Goal: Task Accomplishment & Management: Manage account settings

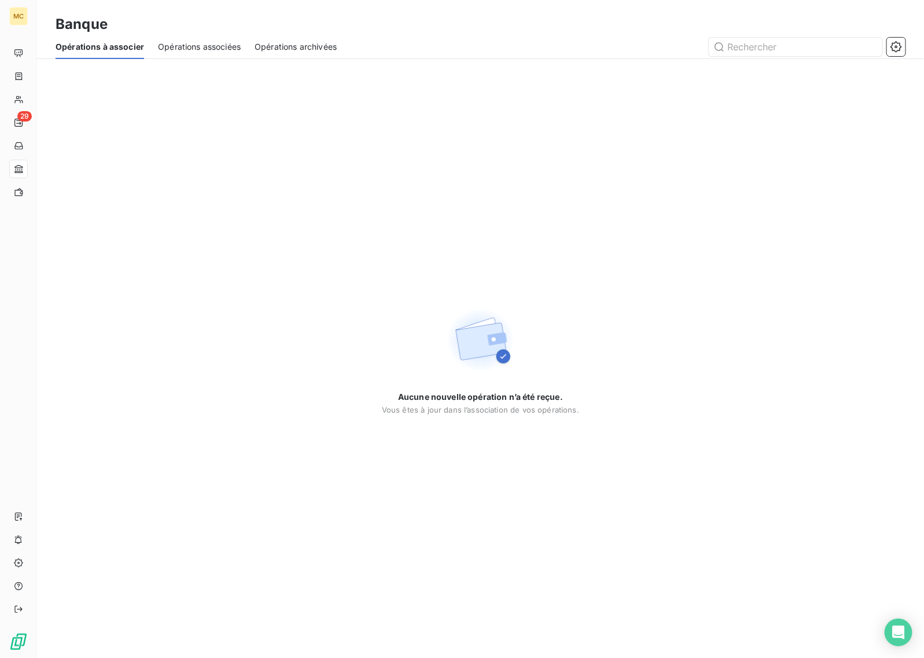
drag, startPoint x: 518, startPoint y: 165, endPoint x: 478, endPoint y: 153, distance: 41.6
click at [518, 164] on div "Aucune nouvelle opération n’a été reçue. Vous êtes à jour dans l’association de…" at bounding box center [480, 358] width 887 height 599
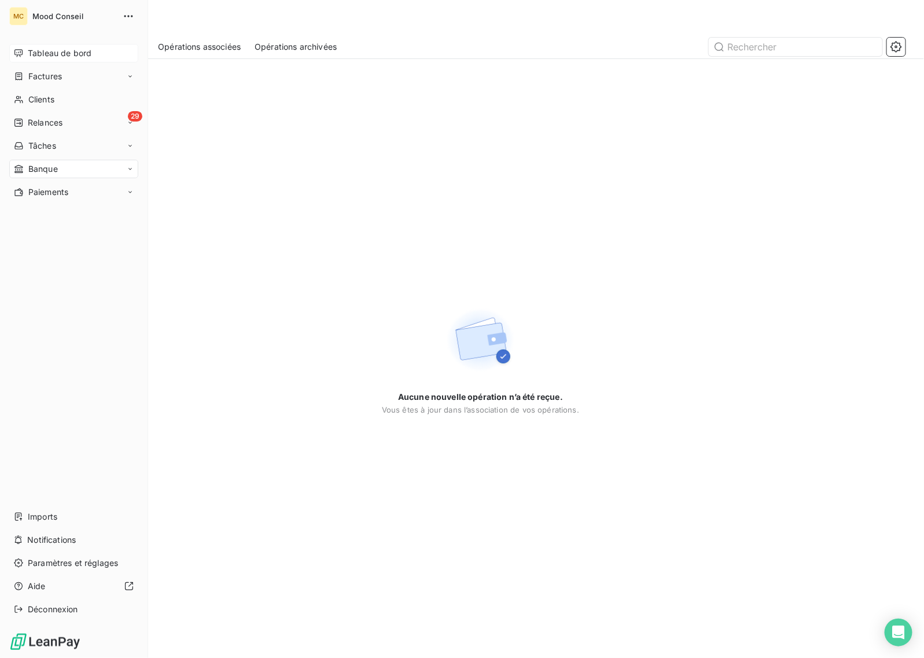
click at [32, 58] on div "Tableau de bord" at bounding box center [73, 53] width 129 height 19
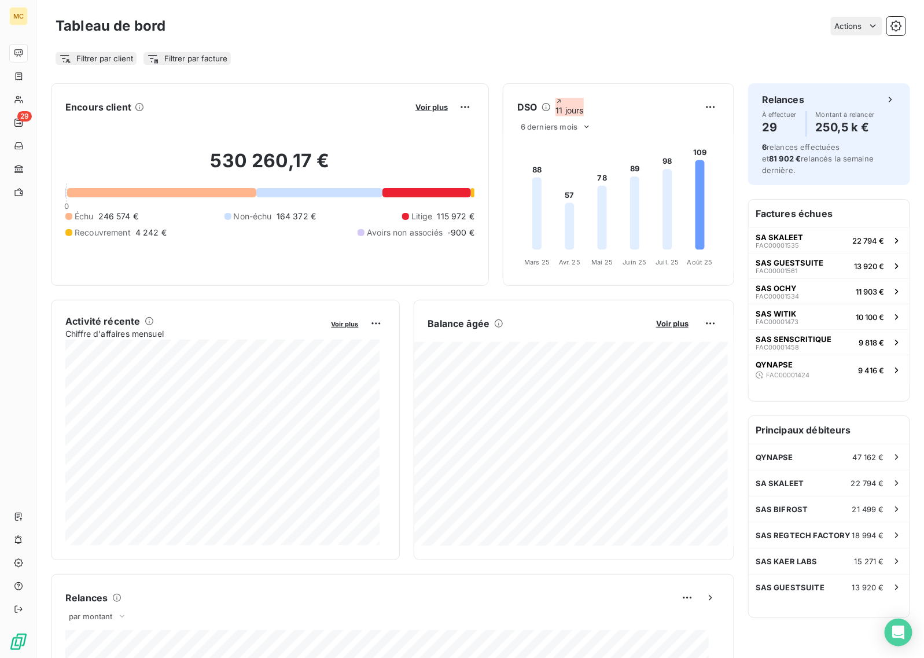
click at [296, 82] on div "Encours client Voir plus 530 260,17 € 0 Échu 246 574 € Non-échu 164 372 € Litig…" at bounding box center [480, 592] width 887 height 1032
click at [428, 107] on span "Voir plus" at bounding box center [431, 106] width 32 height 9
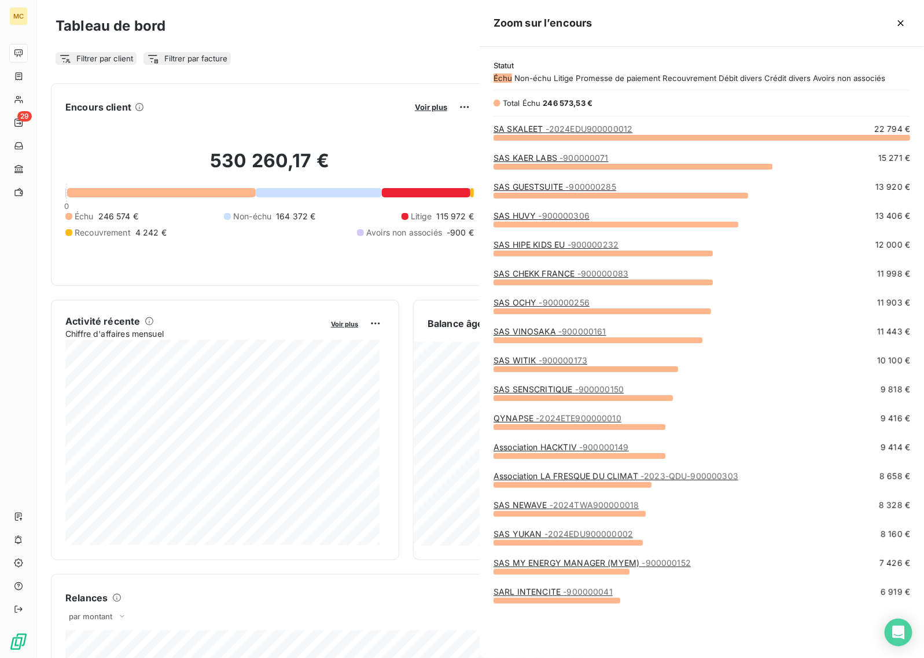
scroll to position [482, 434]
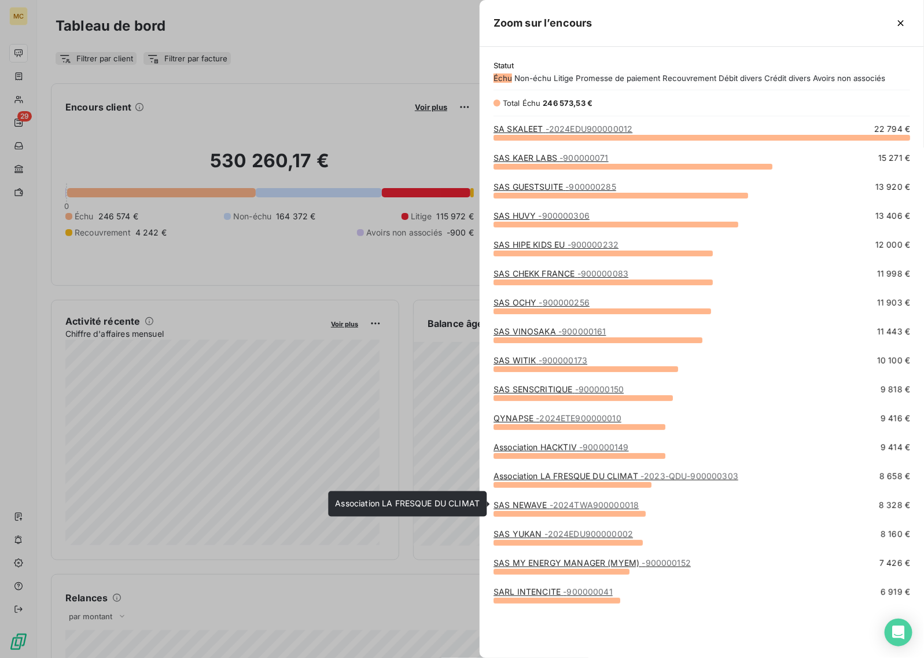
click at [649, 481] on span "- 2023-QDU-900000303" at bounding box center [689, 476] width 98 height 10
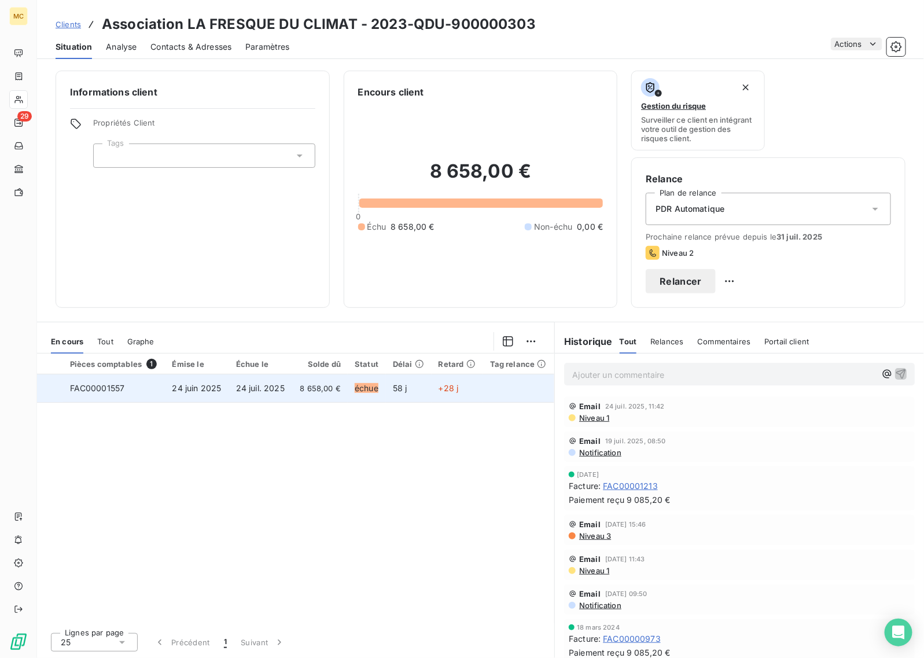
click at [323, 393] on span "8 658,00 €" at bounding box center [320, 388] width 42 height 12
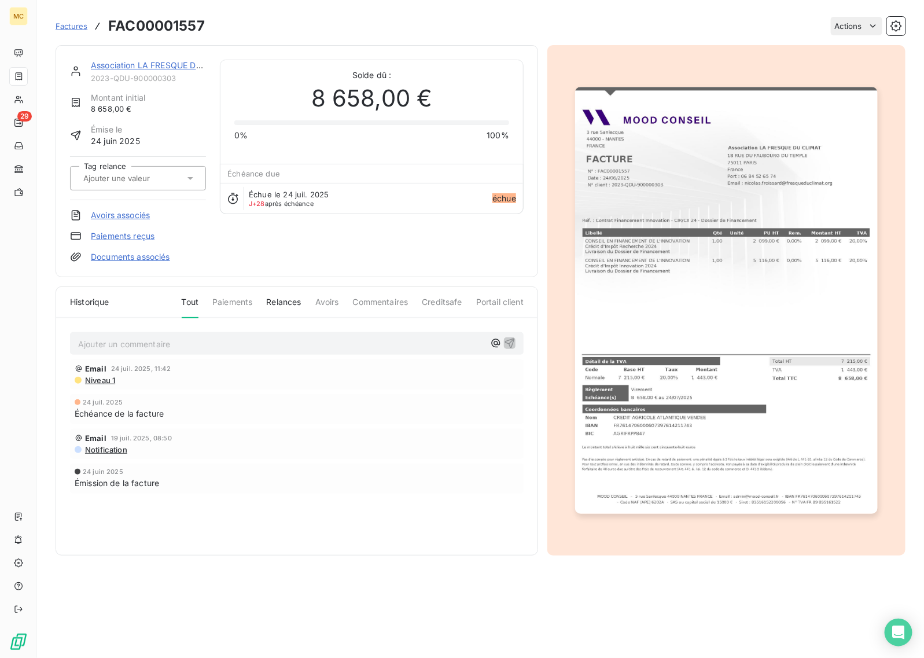
click at [698, 278] on img "button" at bounding box center [726, 300] width 302 height 427
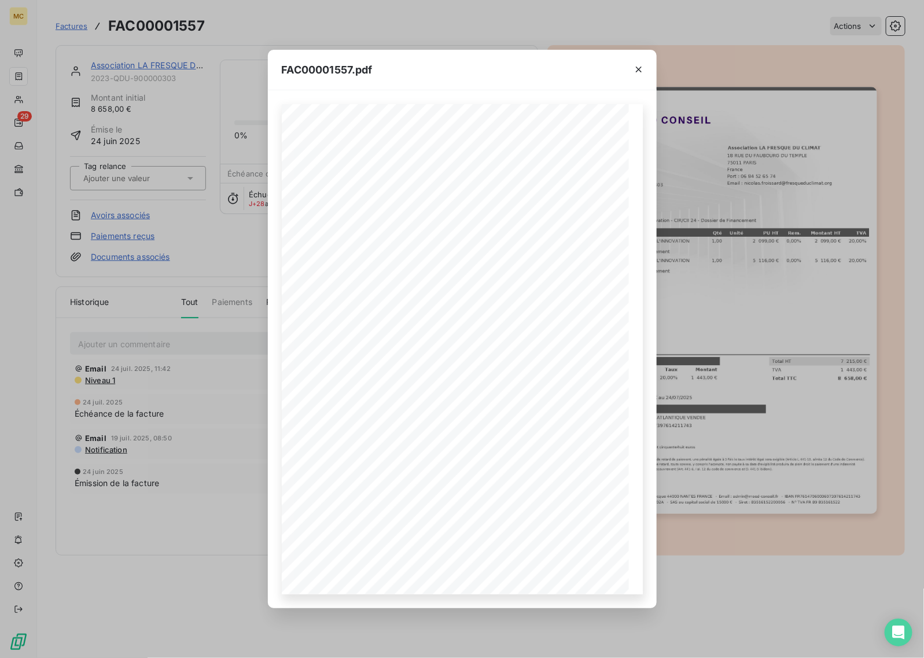
click at [784, 241] on div "FAC00001557.pdf MOOD CONSEIL - [STREET_ADDRESS] - Email : [EMAIL_ADDRESS][DOMAI…" at bounding box center [462, 329] width 924 height 658
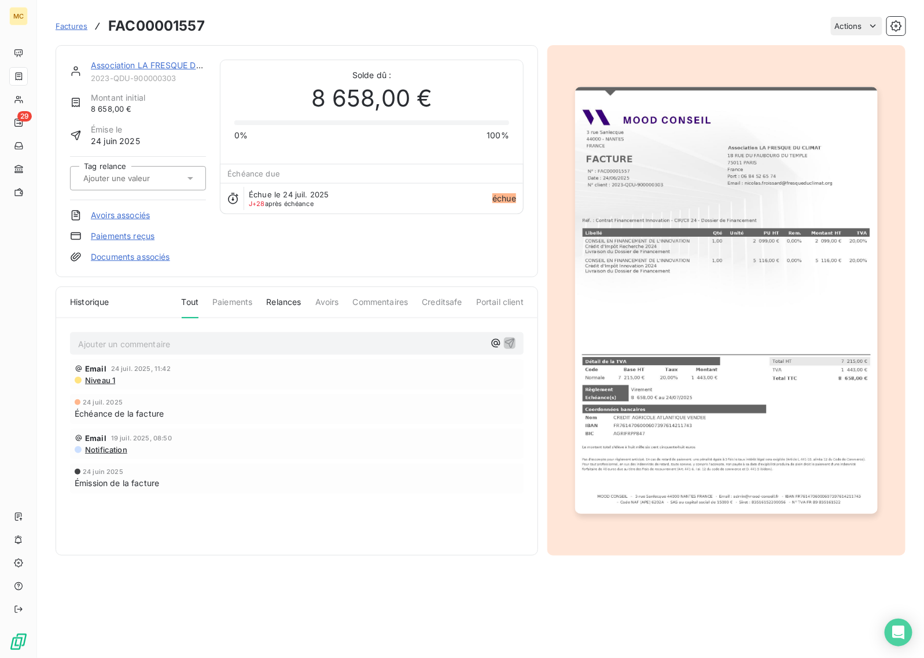
click at [138, 64] on link "Association LA FRESQUE DU CLIMAT" at bounding box center [163, 65] width 145 height 10
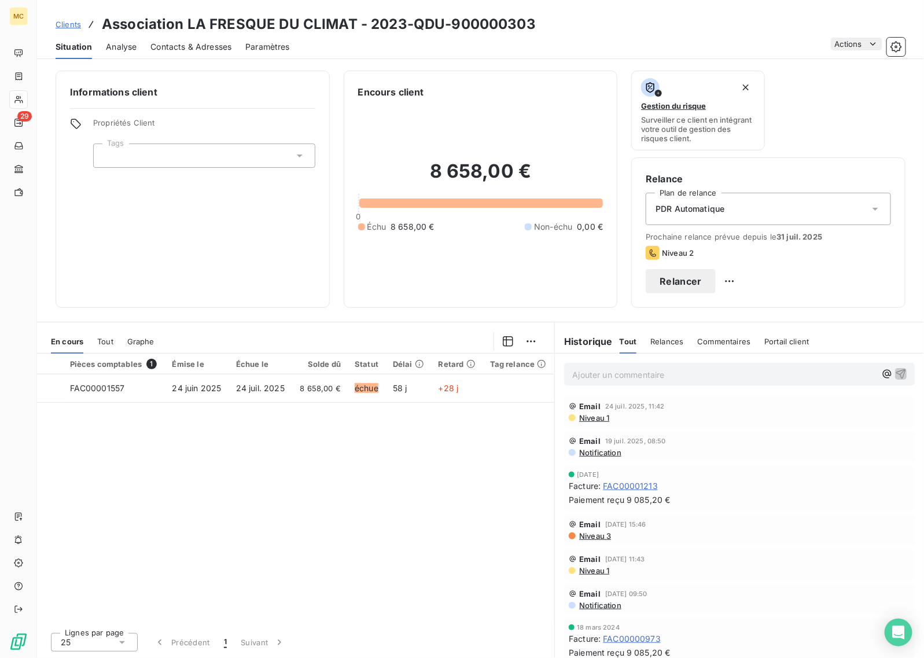
click at [98, 345] on span "Tout" at bounding box center [105, 341] width 16 height 9
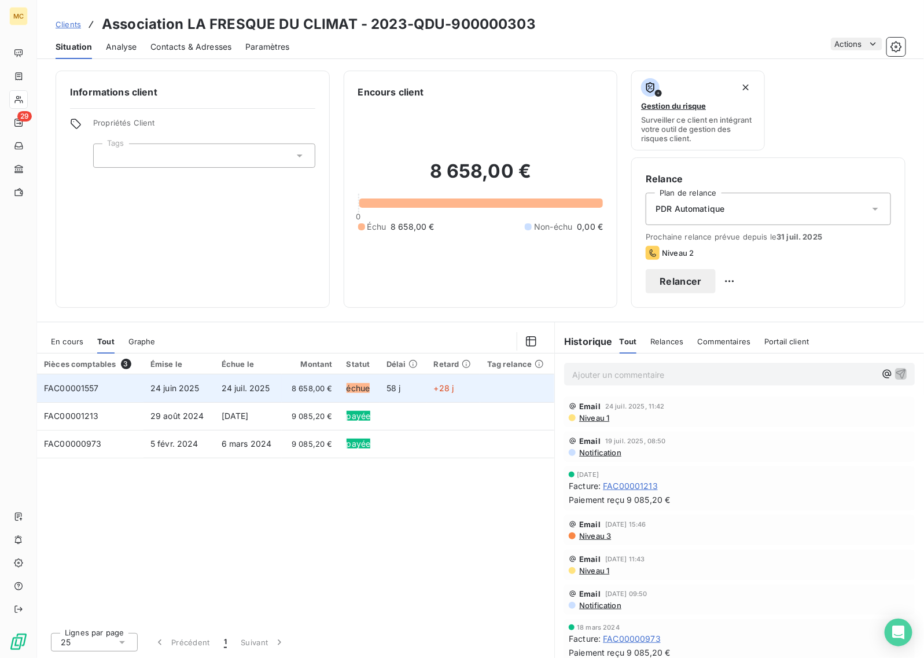
click at [276, 383] on td "24 juil. 2025" at bounding box center [248, 388] width 67 height 28
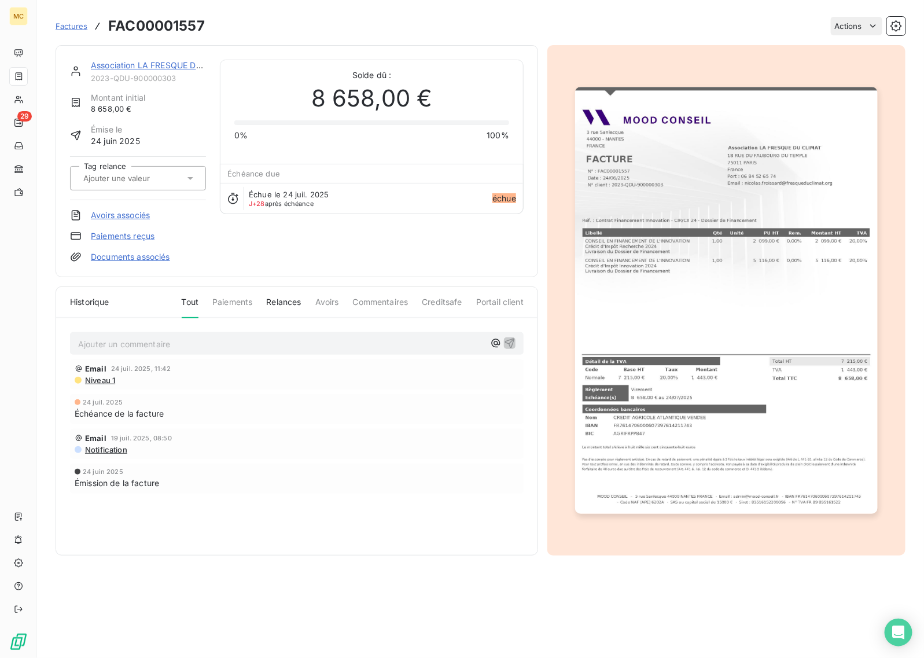
click at [215, 337] on p "Ajouter un commentaire ﻿" at bounding box center [281, 344] width 407 height 14
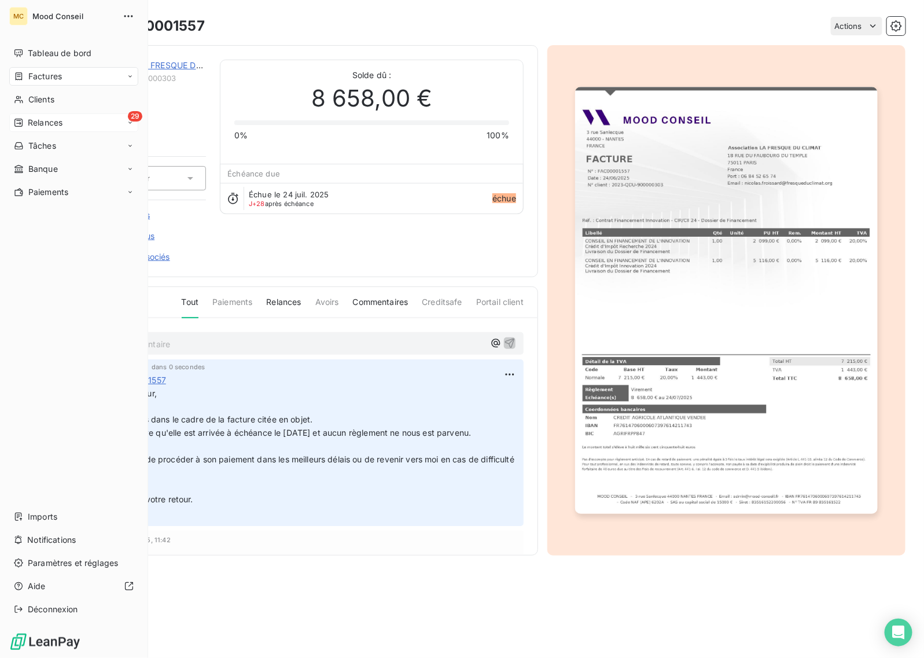
click at [30, 120] on span "Relances" at bounding box center [45, 123] width 35 height 12
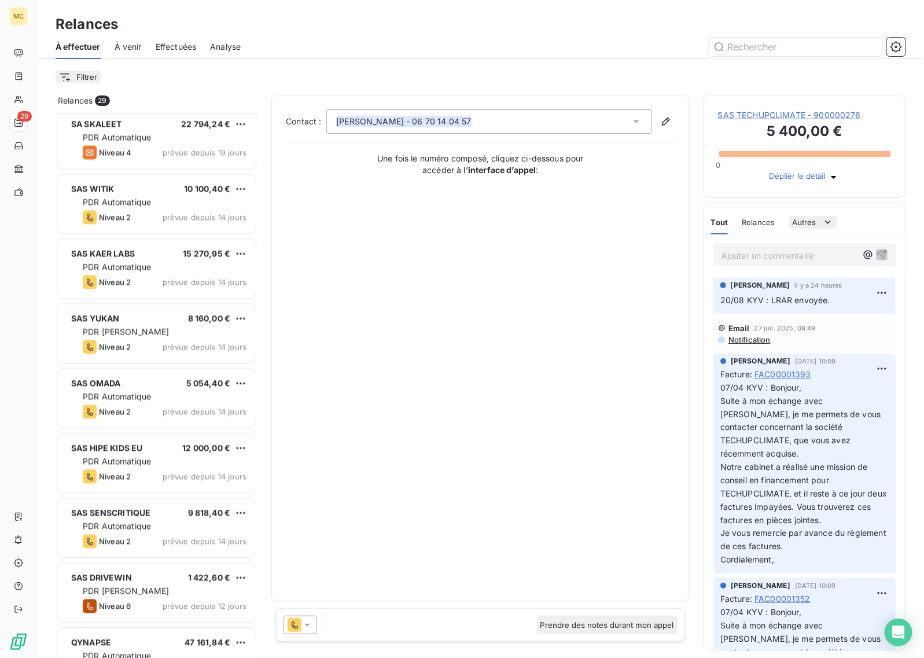
scroll to position [724, 0]
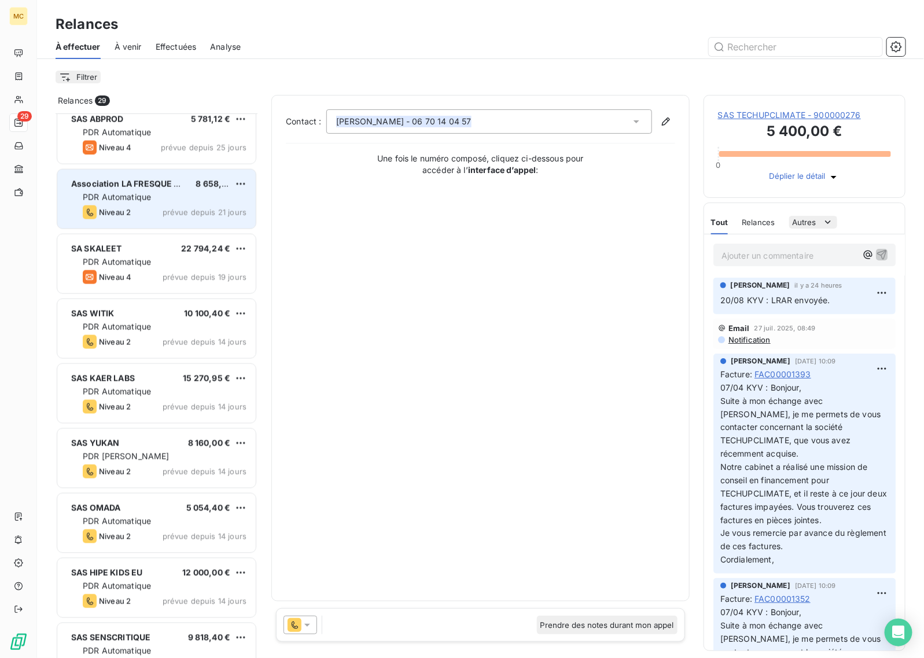
click at [238, 182] on html "MC 29 Relances À effectuer À venir Effectuées Analyse Filtrer Relances 29 Assoc…" at bounding box center [462, 329] width 924 height 658
click at [207, 224] on div "Passer cette action" at bounding box center [190, 228] width 104 height 19
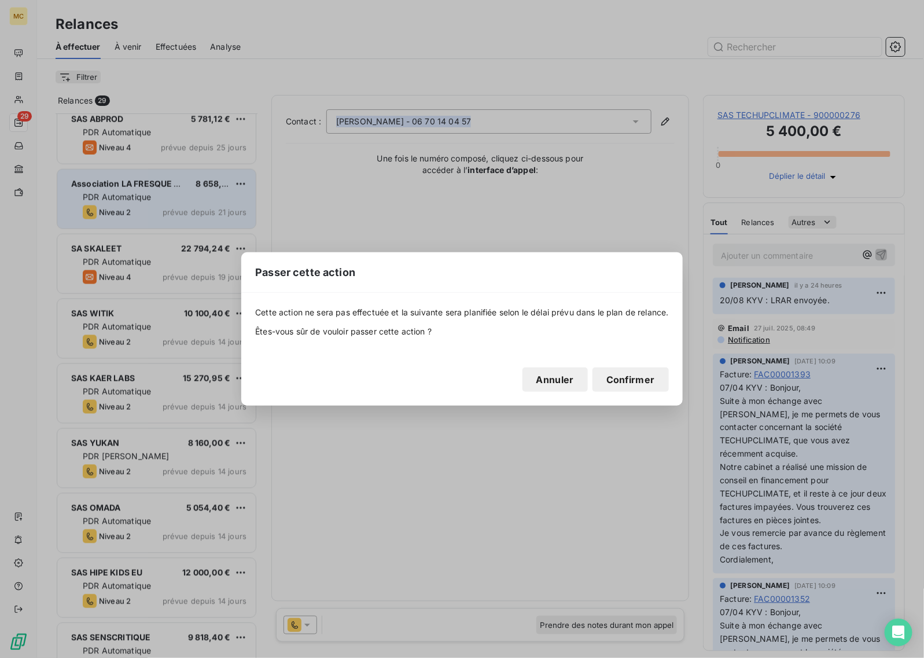
click at [619, 378] on button "Confirmer" at bounding box center [630, 379] width 76 height 24
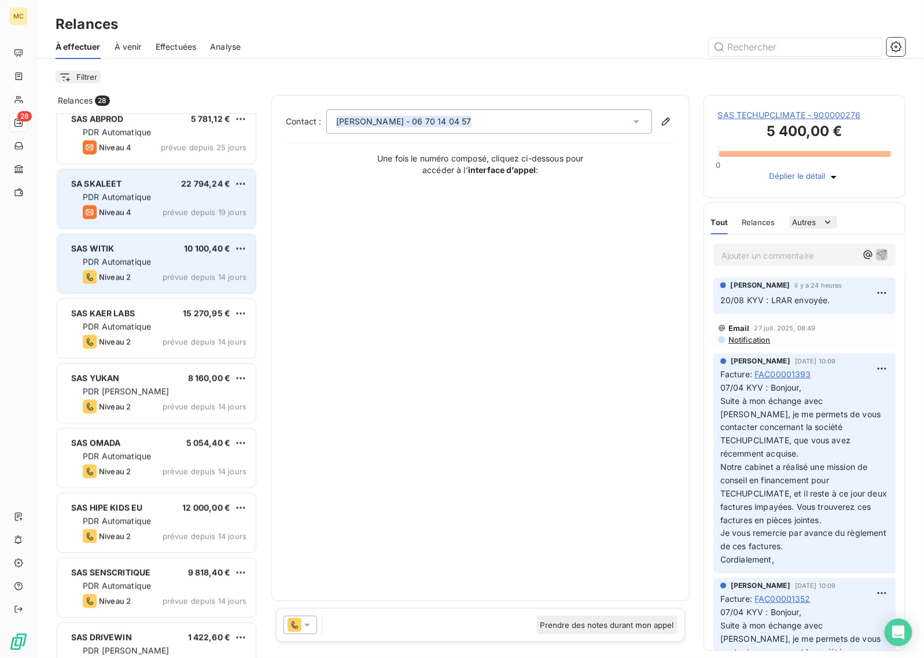
click at [181, 276] on span "prévue depuis 14 jours" at bounding box center [205, 276] width 84 height 9
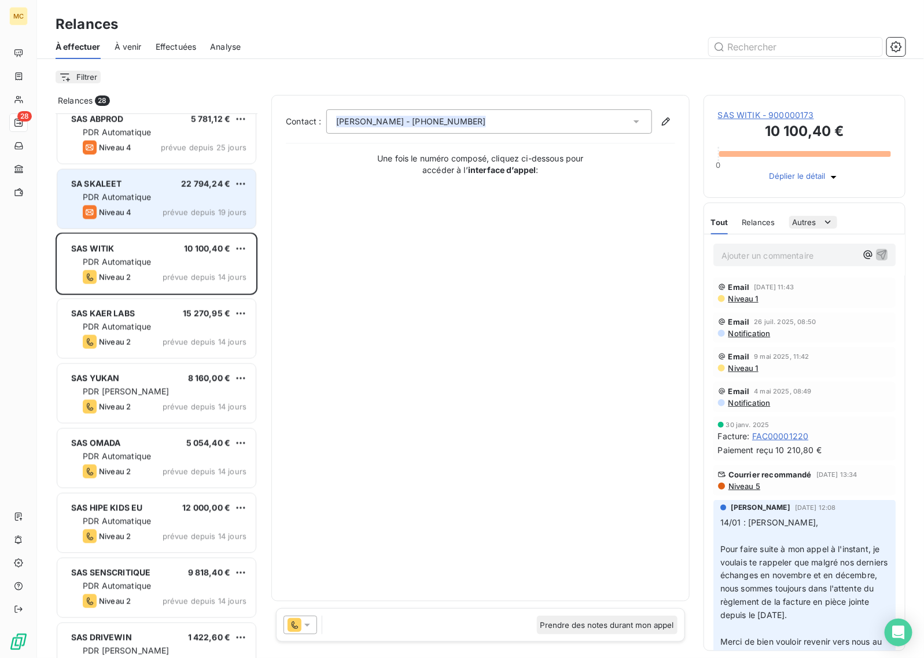
click at [790, 119] on span "SAS WITIK - 900000173" at bounding box center [804, 115] width 173 height 12
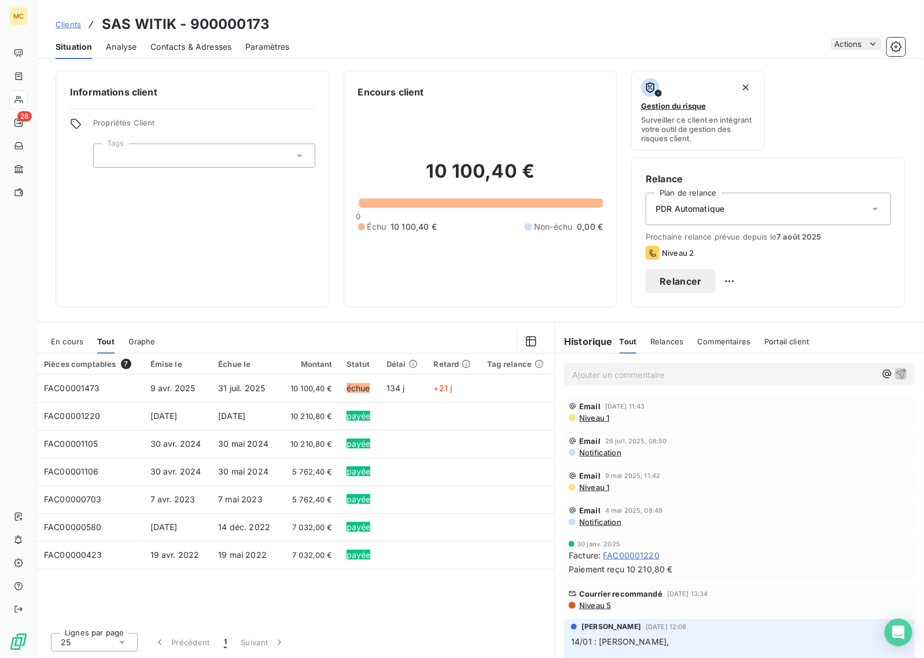
click at [194, 49] on span "Contacts & Adresses" at bounding box center [190, 47] width 81 height 12
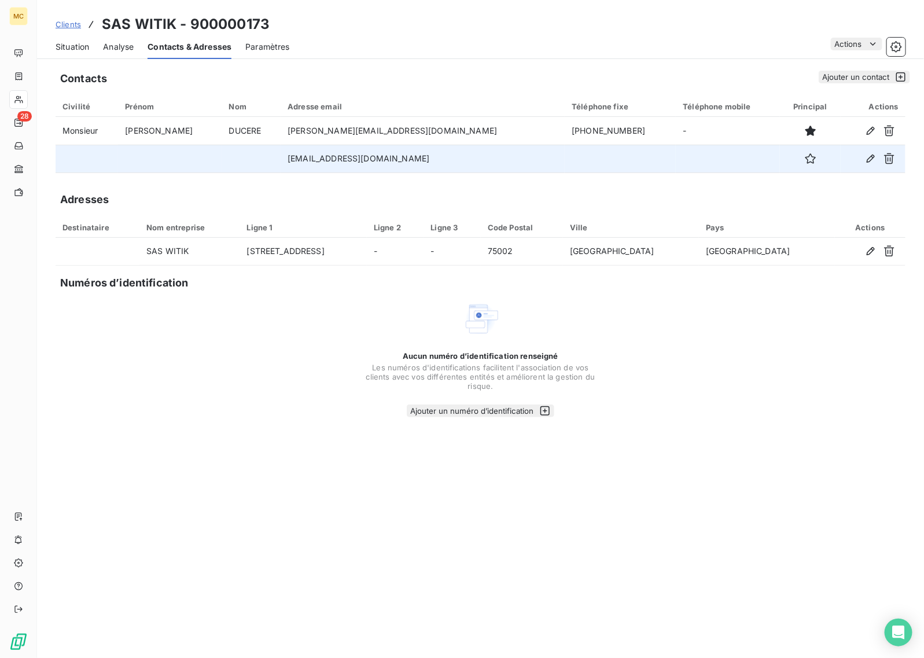
drag, startPoint x: 450, startPoint y: 161, endPoint x: 273, endPoint y: 166, distance: 177.1
click at [281, 166] on td "[EMAIL_ADDRESS][DOMAIN_NAME]" at bounding box center [423, 159] width 284 height 28
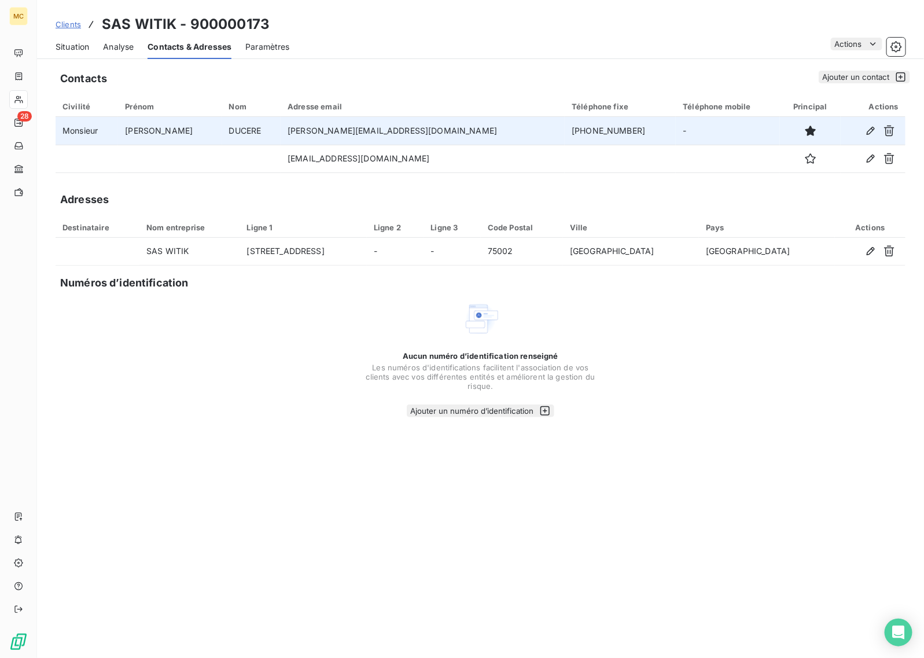
copy td "[EMAIL_ADDRESS][DOMAIN_NAME]"
drag, startPoint x: 366, startPoint y: 134, endPoint x: 273, endPoint y: 134, distance: 93.1
click at [281, 134] on td "[PERSON_NAME][EMAIL_ADDRESS][DOMAIN_NAME]" at bounding box center [423, 131] width 284 height 28
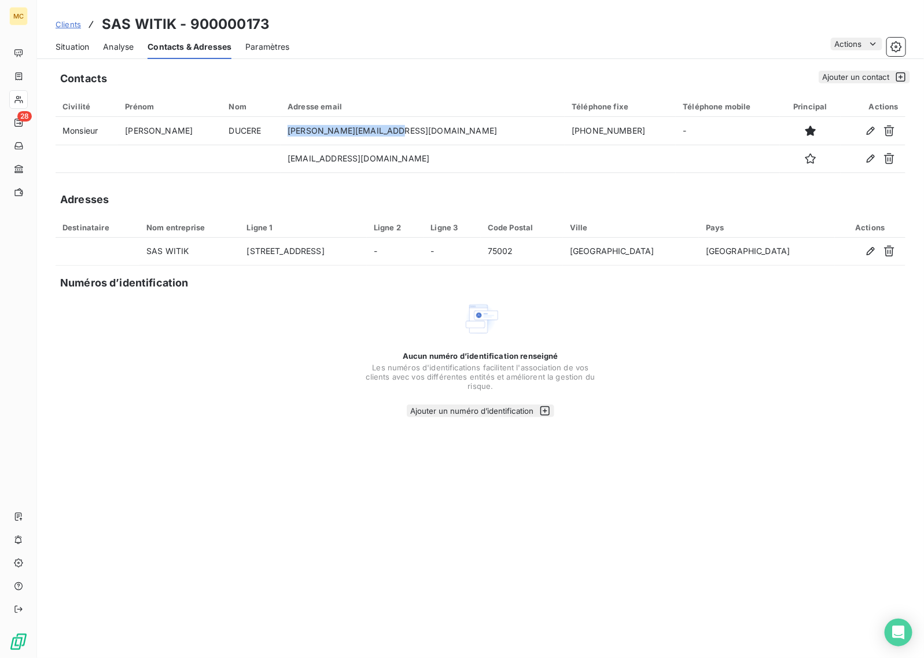
copy td "[PERSON_NAME][EMAIL_ADDRESS][DOMAIN_NAME]"
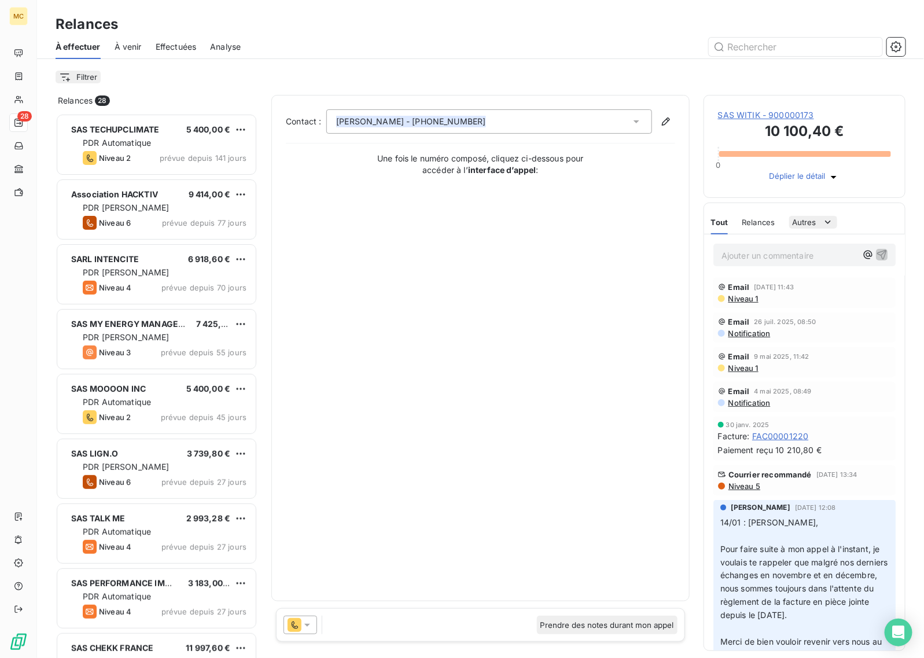
scroll to position [534, 191]
click at [754, 117] on span "SAS WITIK - 900000173" at bounding box center [804, 115] width 173 height 12
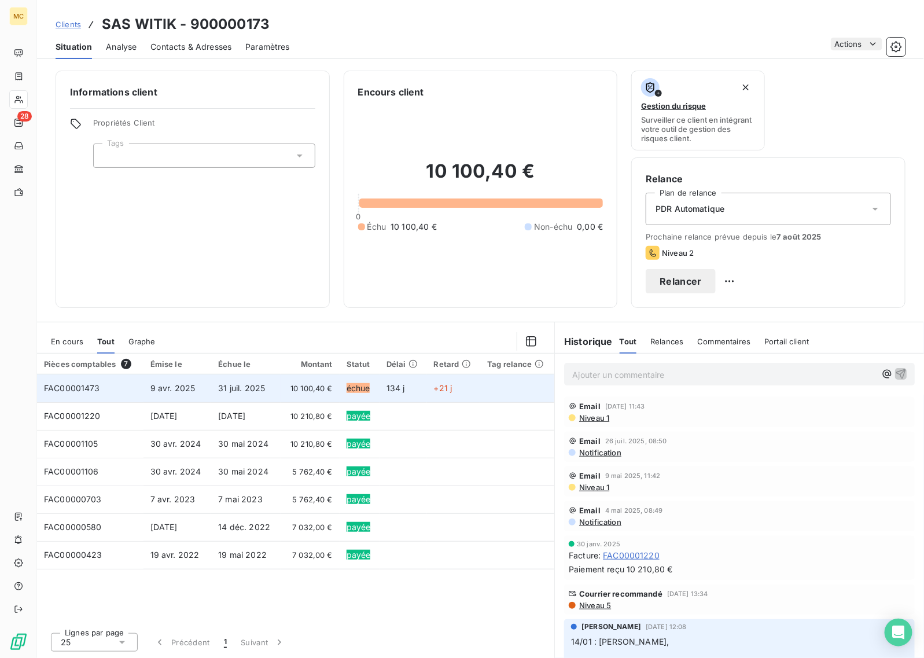
click at [253, 389] on span "31 juil. 2025" at bounding box center [241, 388] width 47 height 10
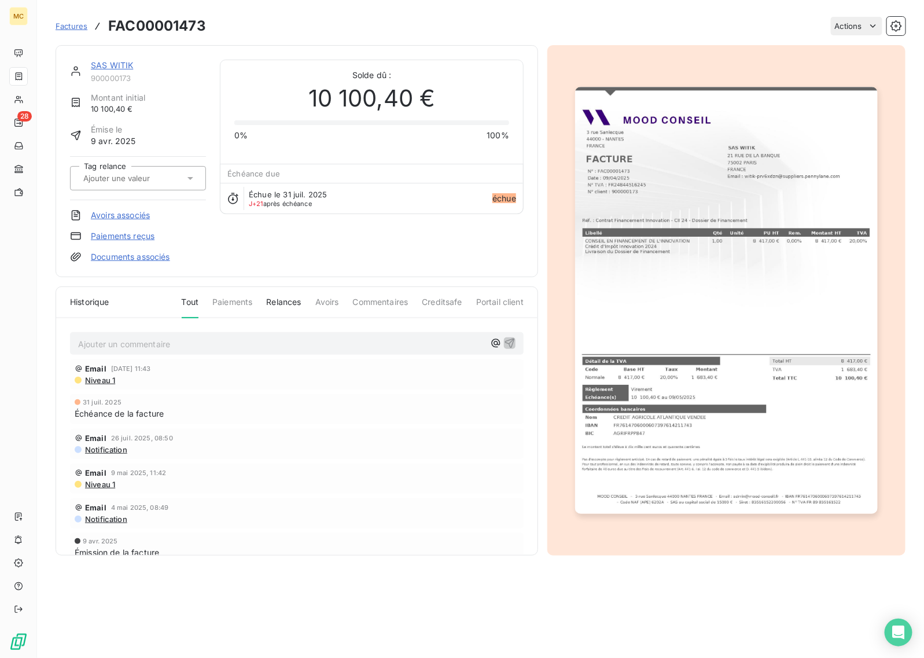
click at [197, 337] on div "Ajouter un commentaire ﻿" at bounding box center [281, 343] width 407 height 16
click at [200, 345] on p "Ajouter un commentaire ﻿" at bounding box center [281, 344] width 407 height 14
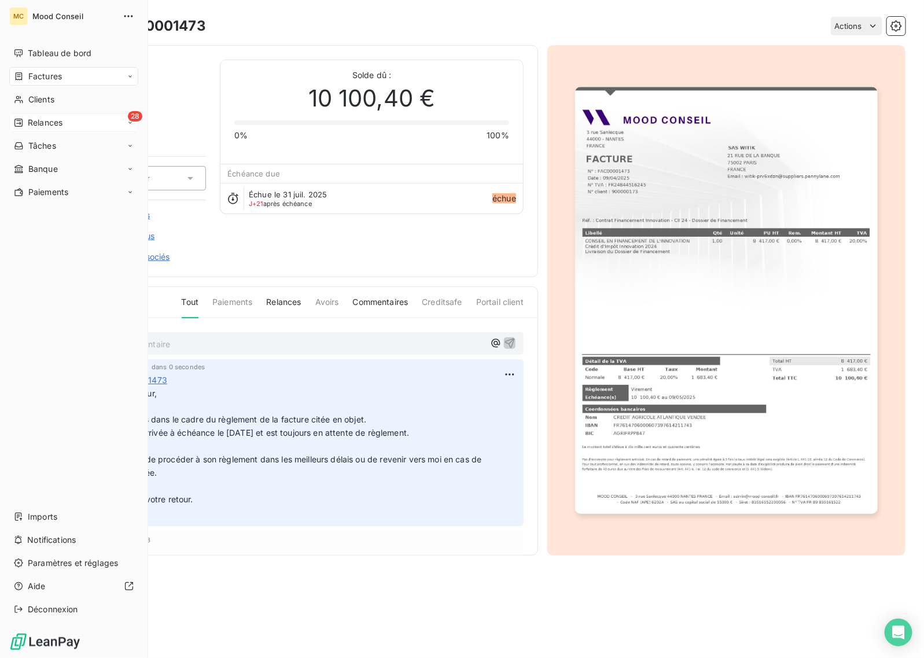
click at [33, 123] on span "Relances" at bounding box center [45, 123] width 35 height 12
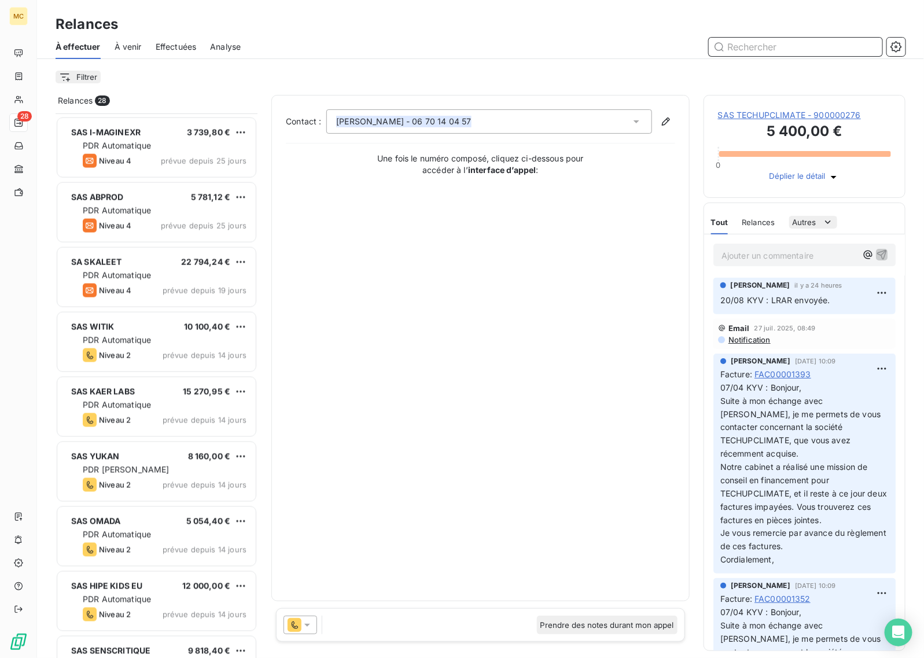
scroll to position [651, 0]
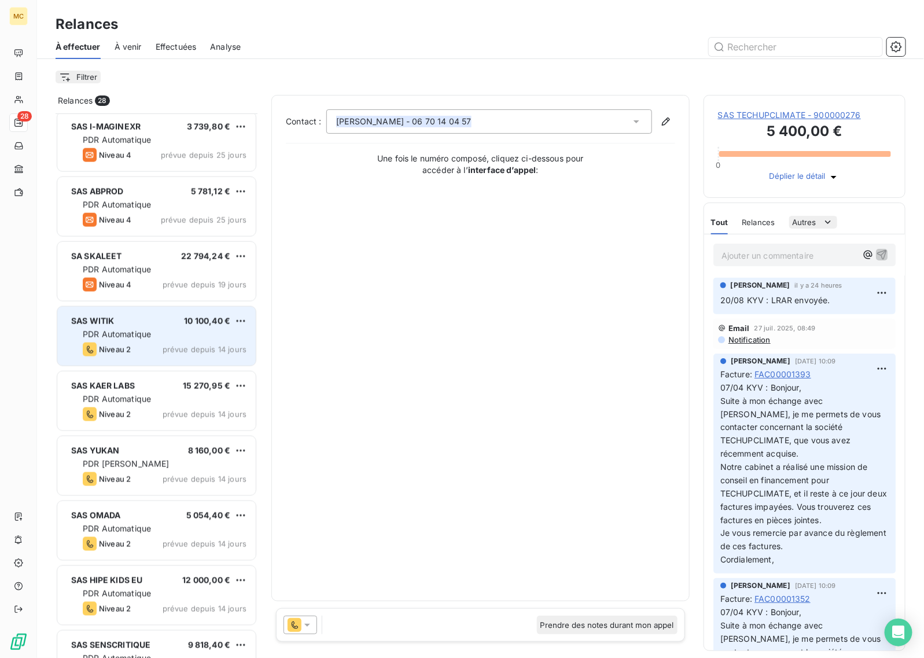
click at [182, 331] on div "PDR Automatique" at bounding box center [165, 335] width 164 height 12
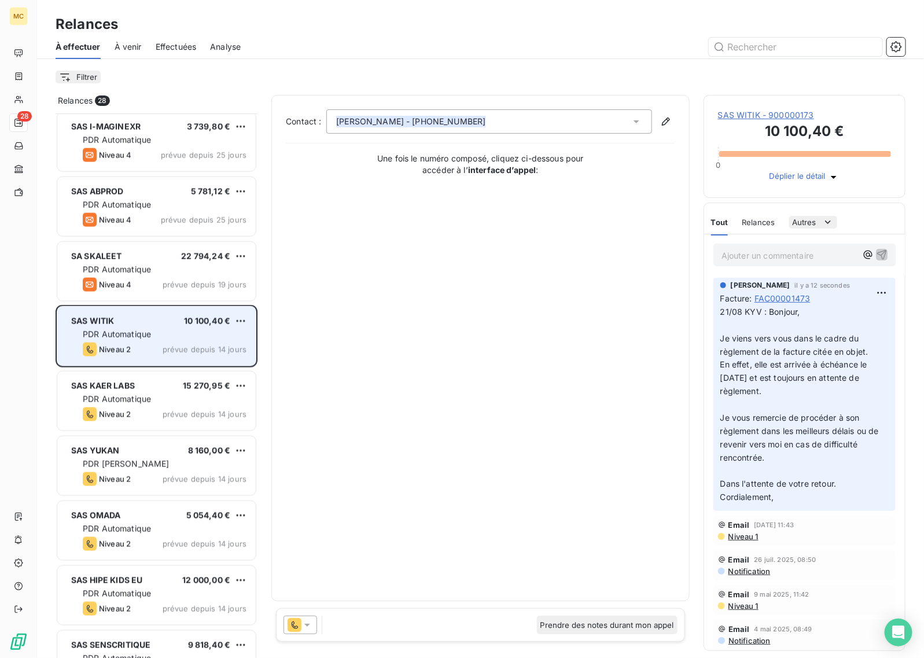
click at [244, 318] on html "MC 28 Relances À effectuer À venir Effectuées Analyse Filtrer Relances 28 SAS W…" at bounding box center [462, 329] width 924 height 658
click at [192, 368] on div "Passer cette action" at bounding box center [190, 365] width 104 height 19
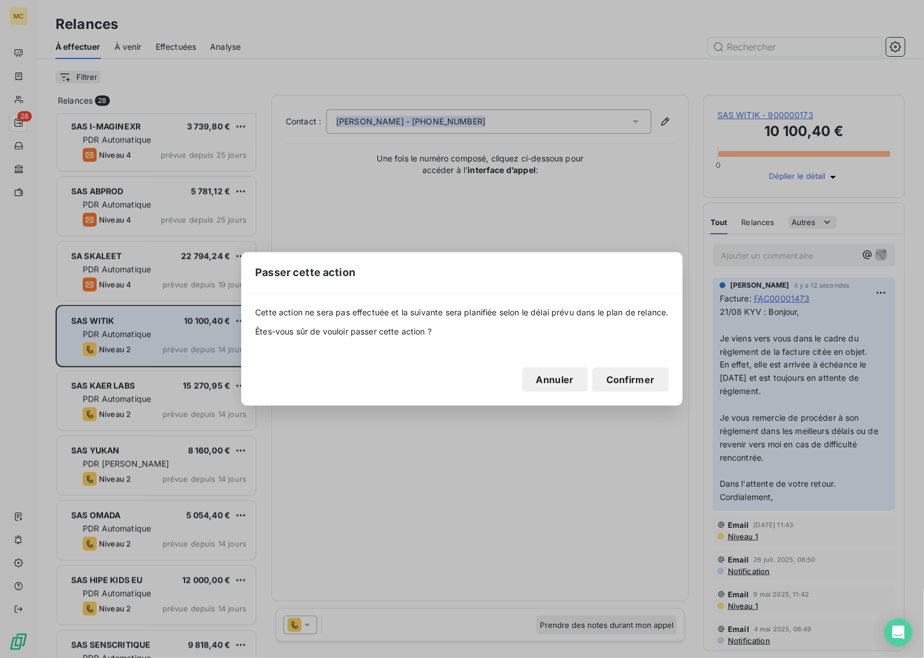
click at [617, 385] on button "Confirmer" at bounding box center [630, 379] width 76 height 24
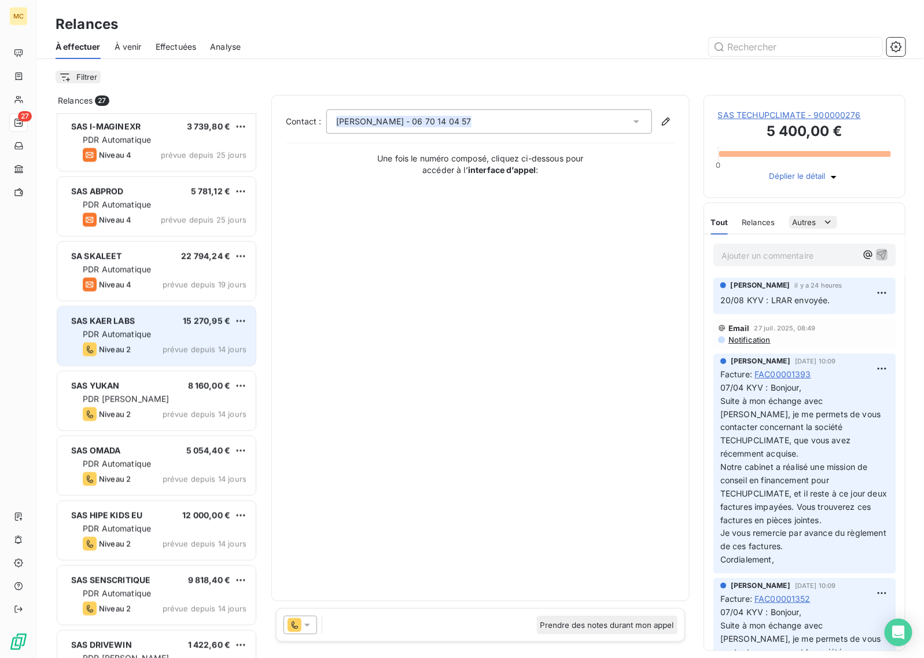
click at [124, 345] on span "Niveau 2" at bounding box center [115, 349] width 32 height 9
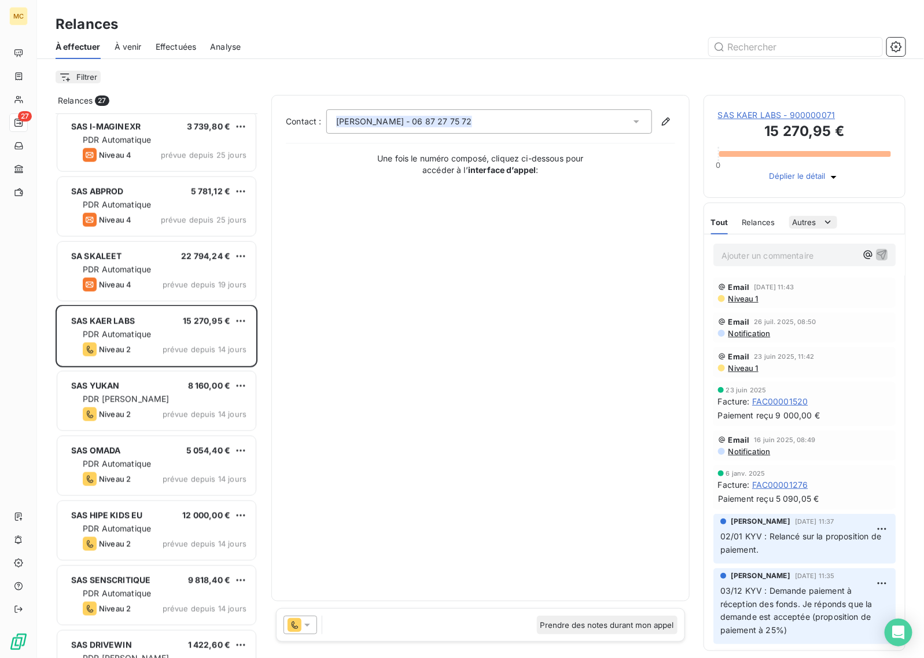
click at [744, 114] on span "SAS KAER LABS - 900000071" at bounding box center [804, 115] width 173 height 12
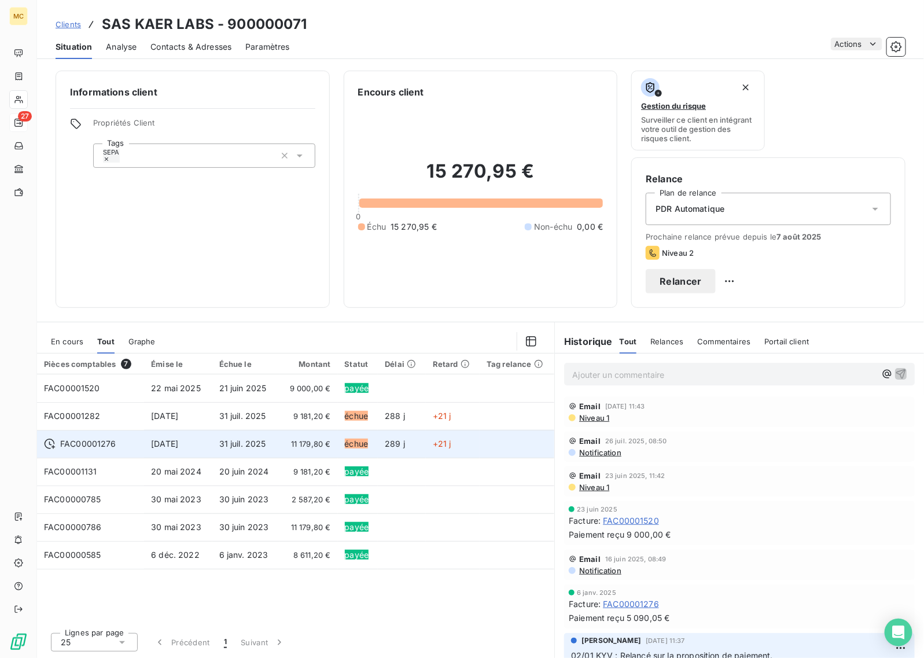
click at [488, 432] on td at bounding box center [517, 444] width 75 height 28
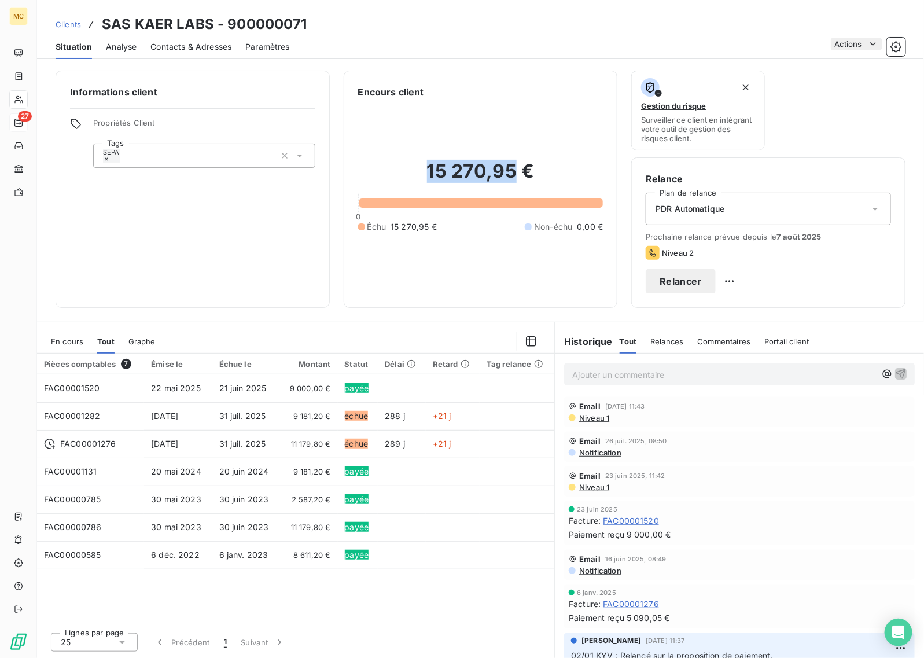
drag, startPoint x: 430, startPoint y: 168, endPoint x: 515, endPoint y: 174, distance: 85.8
click at [516, 174] on h2 "15 270,95 €" at bounding box center [480, 177] width 245 height 35
copy h2 "15 270,95"
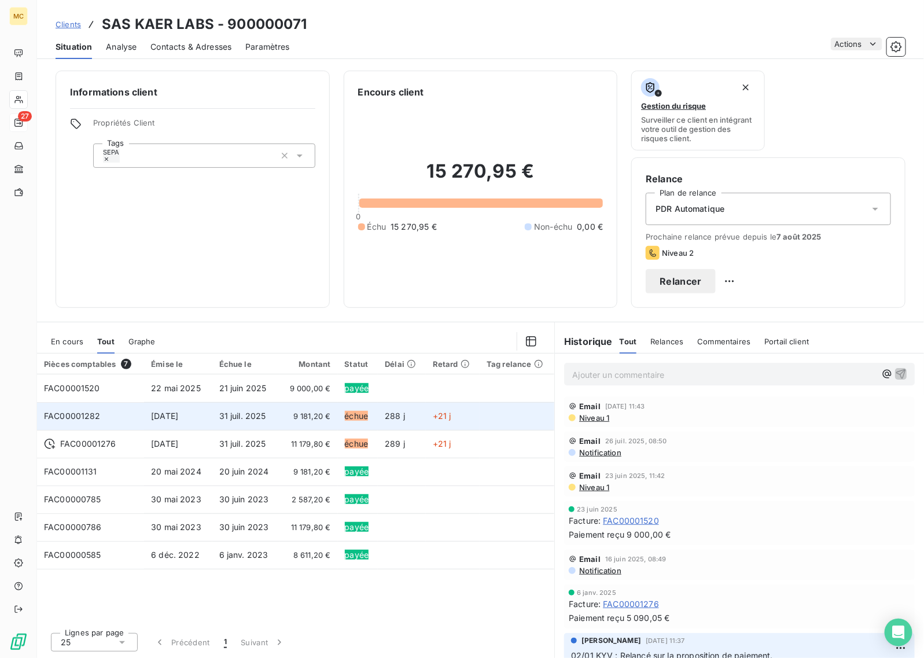
click at [307, 418] on span "9 181,20 €" at bounding box center [308, 416] width 44 height 12
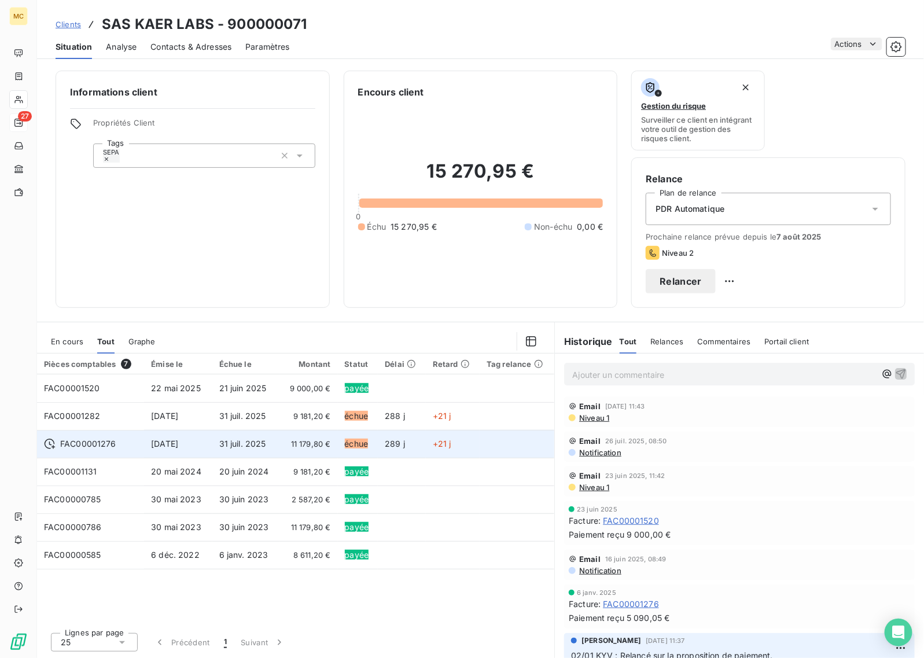
click at [330, 452] on td "11 179,80 €" at bounding box center [308, 444] width 58 height 28
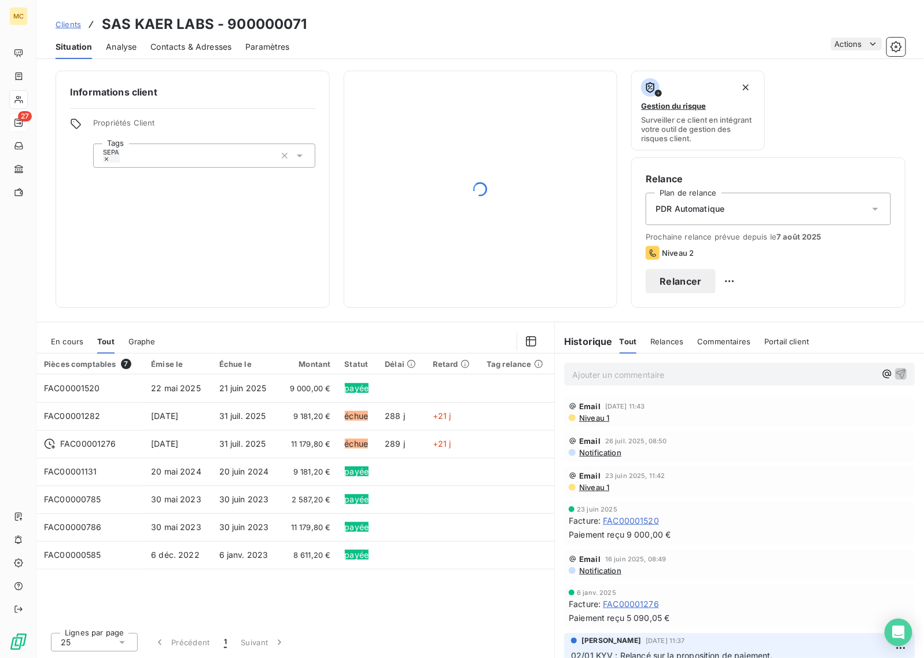
click at [648, 382] on p "Ajouter un commentaire ﻿" at bounding box center [724, 374] width 304 height 14
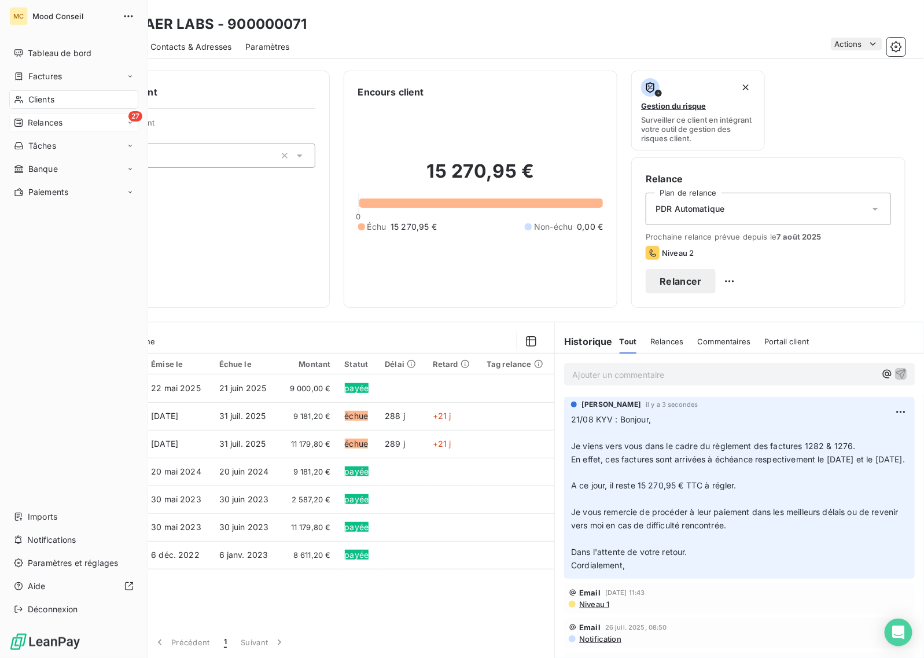
click at [22, 119] on icon at bounding box center [18, 122] width 9 height 9
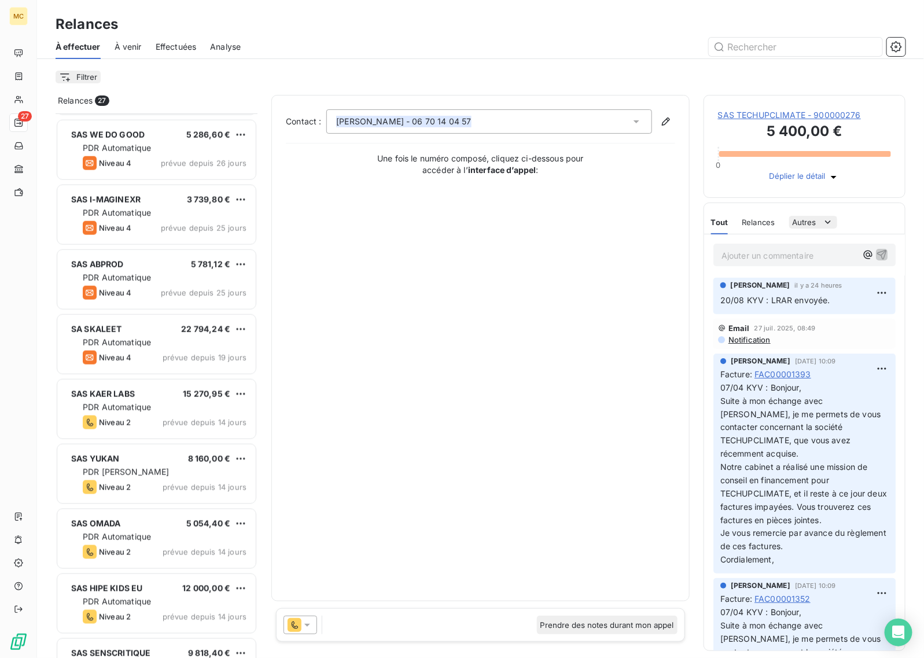
scroll to position [579, 0]
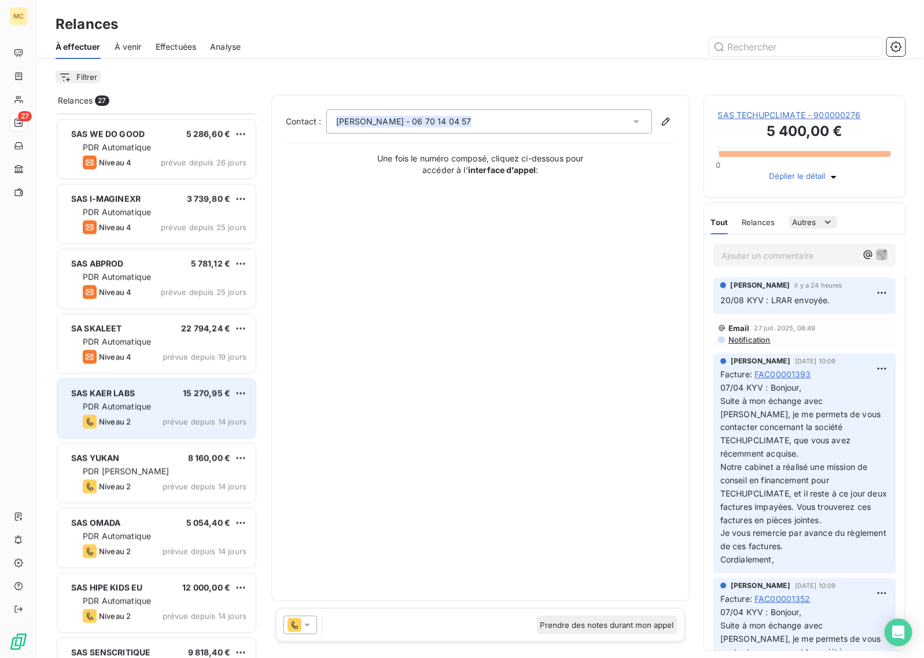
click at [239, 392] on html "MC 27 Relances À effectuer À venir Effectuées Analyse Filtrer Relances 27 SAS P…" at bounding box center [462, 329] width 924 height 658
click at [215, 434] on div "Passer cette action" at bounding box center [190, 437] width 104 height 19
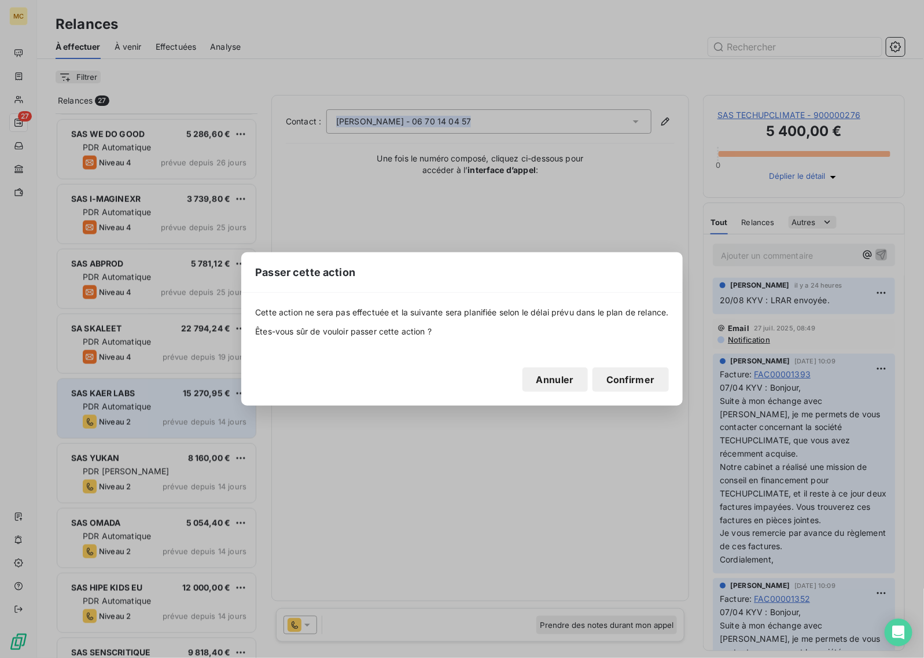
click at [637, 379] on button "Confirmer" at bounding box center [630, 379] width 76 height 24
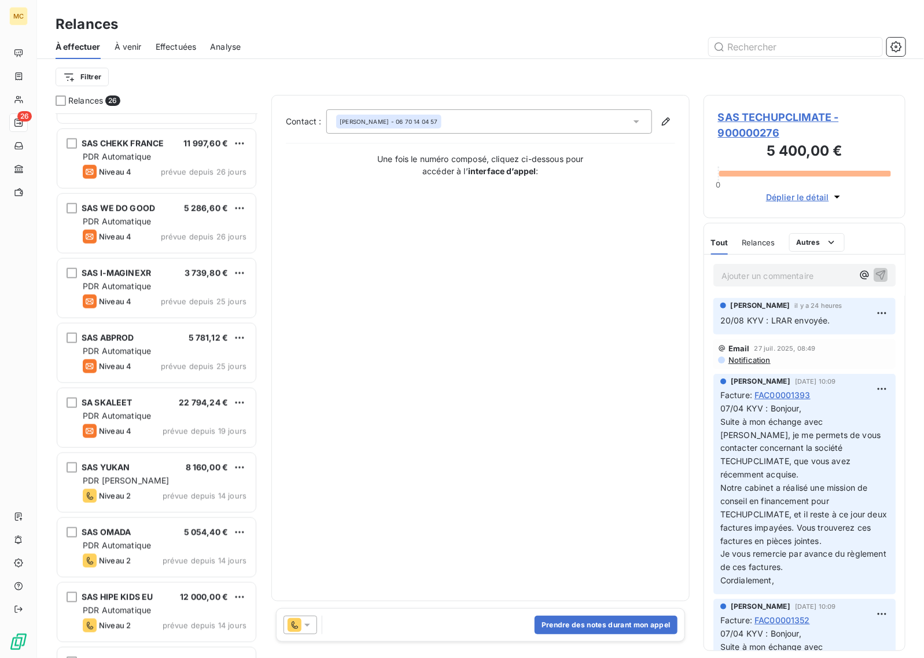
scroll to position [579, 0]
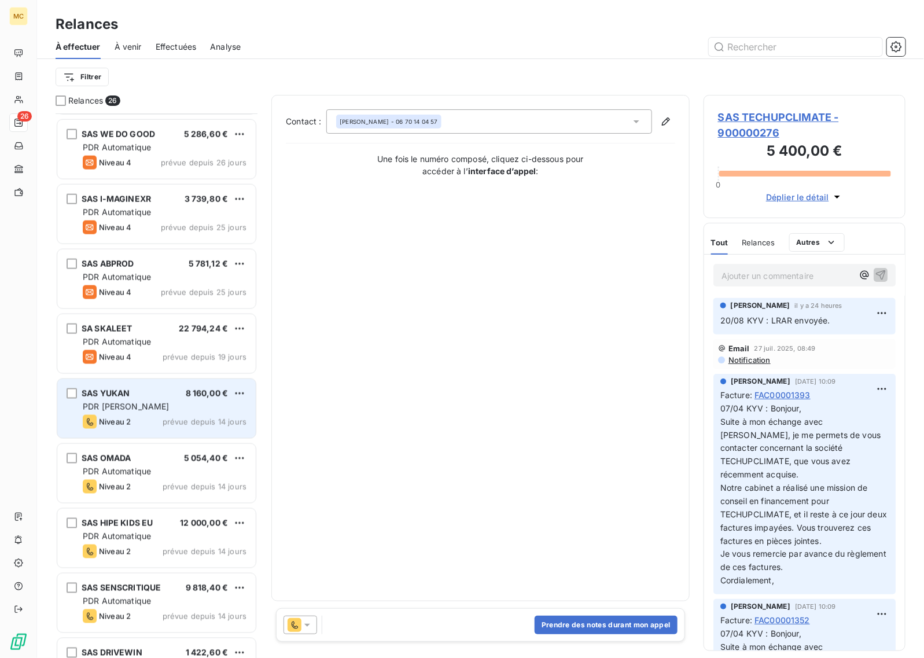
click at [176, 396] on div "SAS YUKAN 8 160,00 €" at bounding box center [165, 393] width 164 height 10
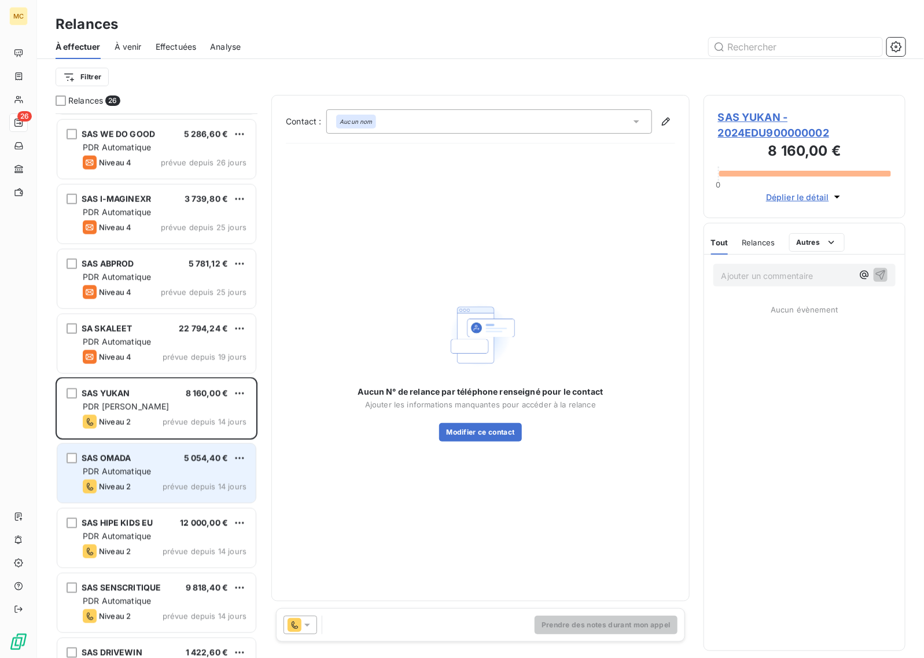
click at [145, 471] on span "PDR Automatique" at bounding box center [117, 471] width 68 height 10
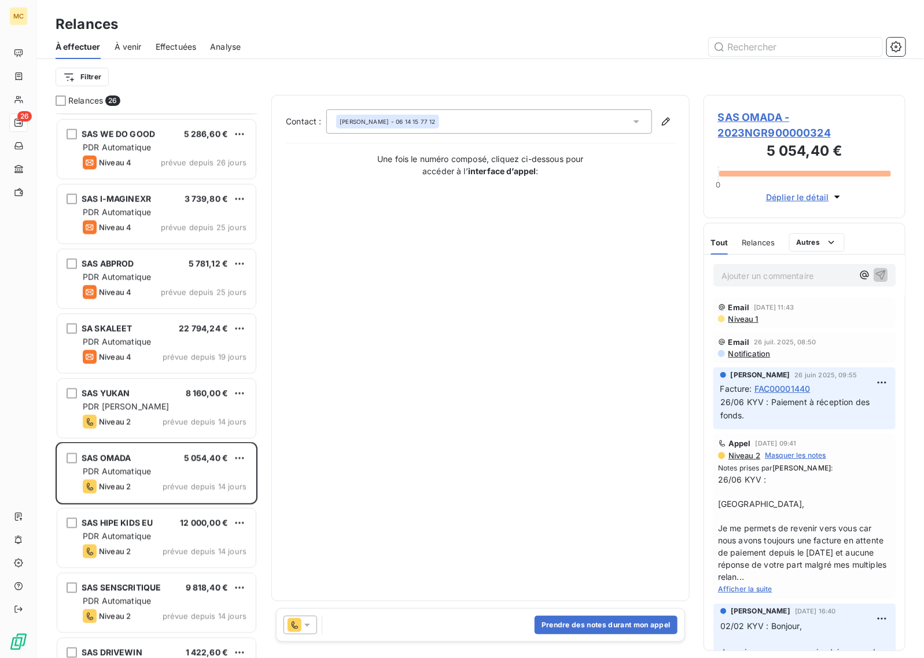
click at [303, 612] on div "Prendre des notes durant mon appel" at bounding box center [480, 625] width 409 height 34
click at [303, 623] on icon at bounding box center [307, 625] width 12 height 12
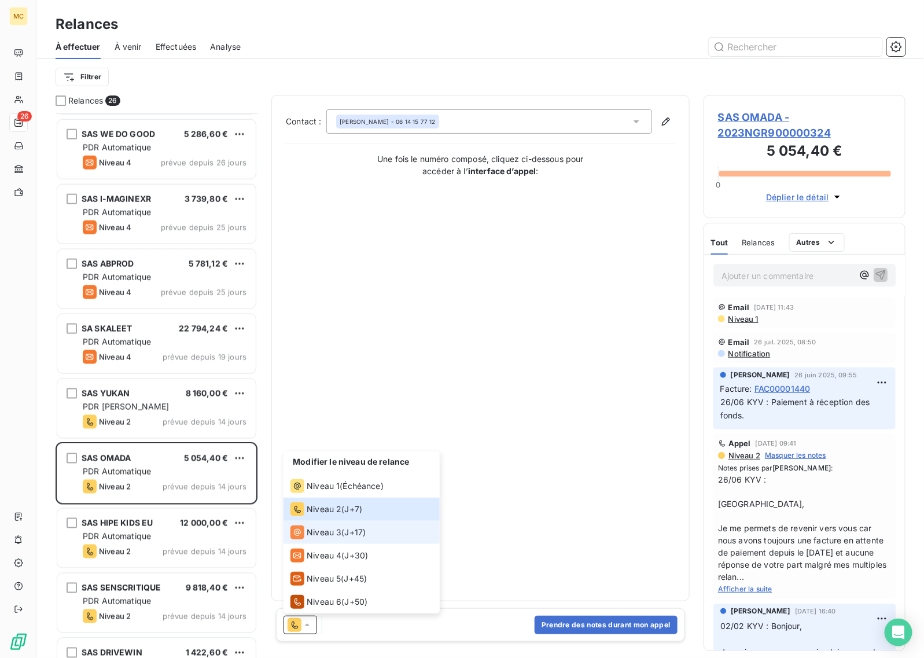
click at [334, 533] on span "Niveau 3" at bounding box center [324, 532] width 35 height 12
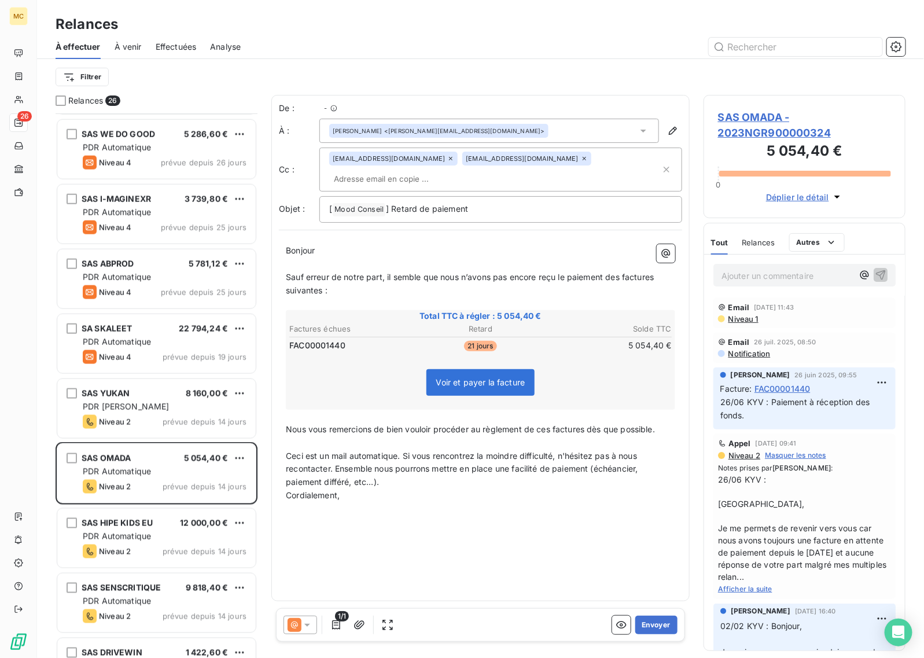
scroll to position [534, 191]
click at [802, 389] on span "FAC00001440" at bounding box center [782, 388] width 56 height 12
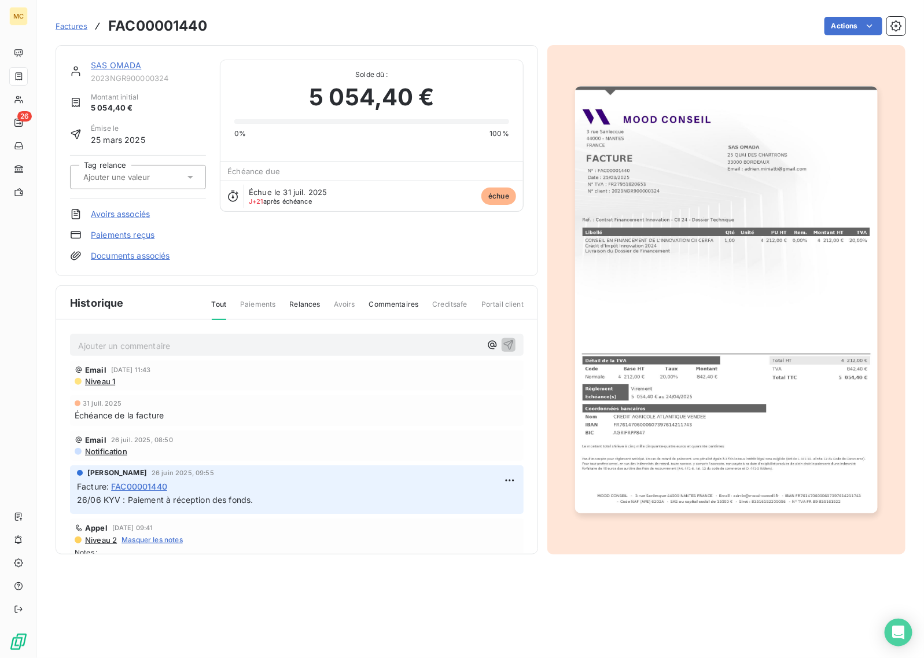
click at [163, 340] on p "Ajouter un commentaire ﻿" at bounding box center [279, 345] width 403 height 14
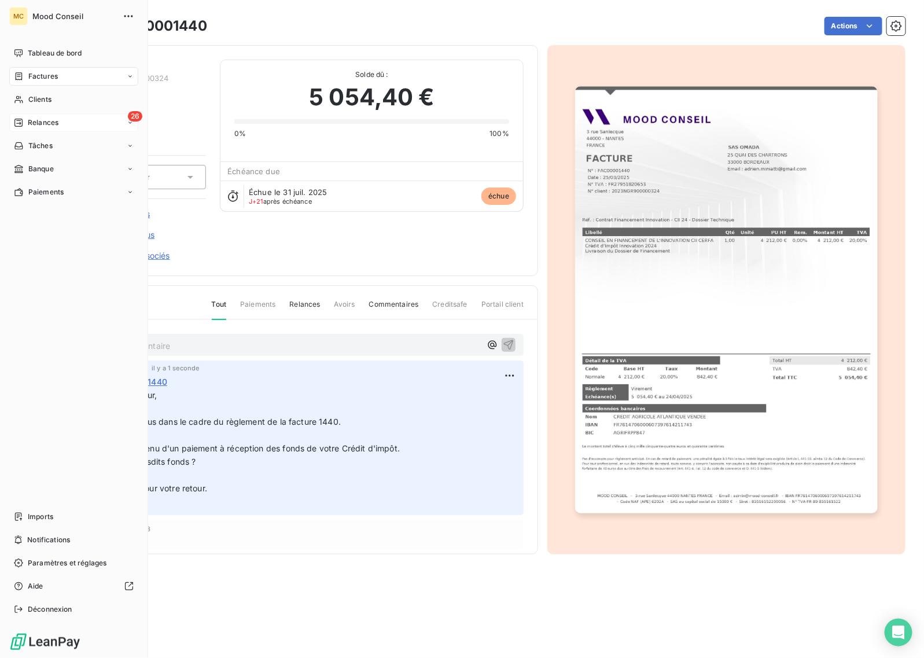
click at [29, 120] on span "Relances" at bounding box center [43, 122] width 31 height 10
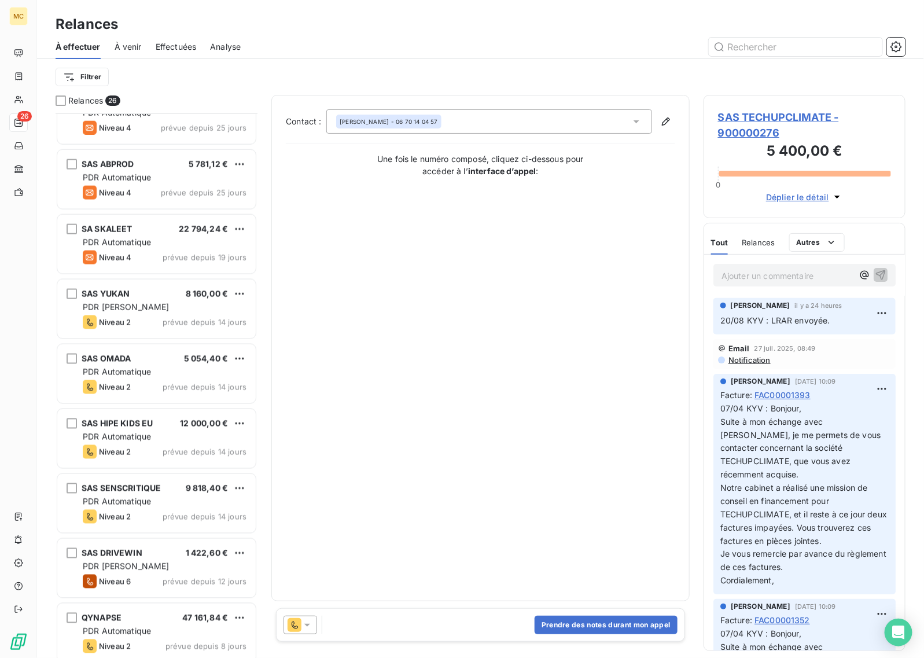
scroll to position [724, 0]
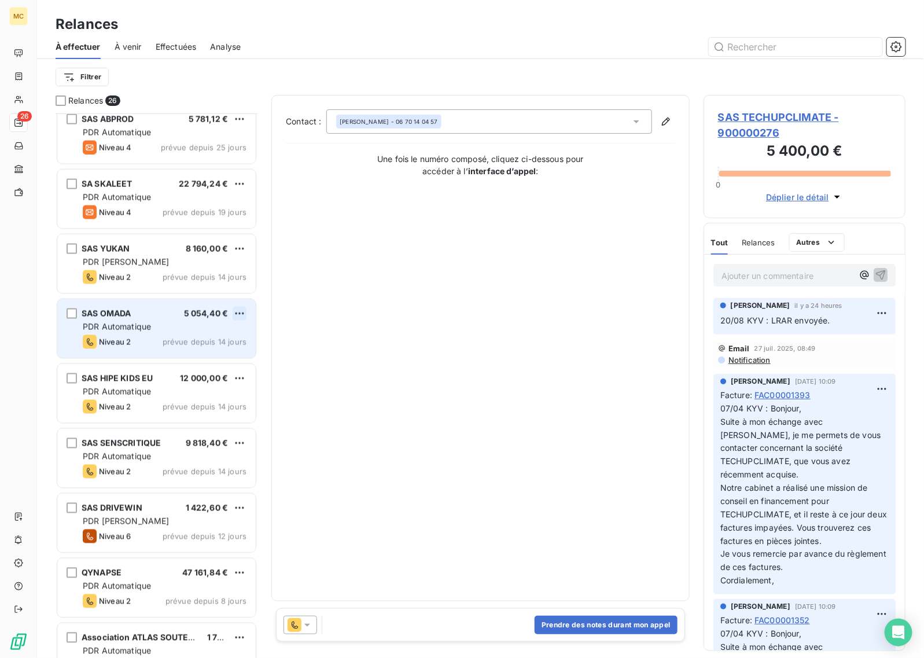
click at [239, 314] on html "MC 26 Relances À effectuer À venir Effectuées Analyse Filtrer Relances 26 SAS I…" at bounding box center [462, 329] width 924 height 658
click at [212, 356] on div "Passer cette action" at bounding box center [190, 358] width 104 height 19
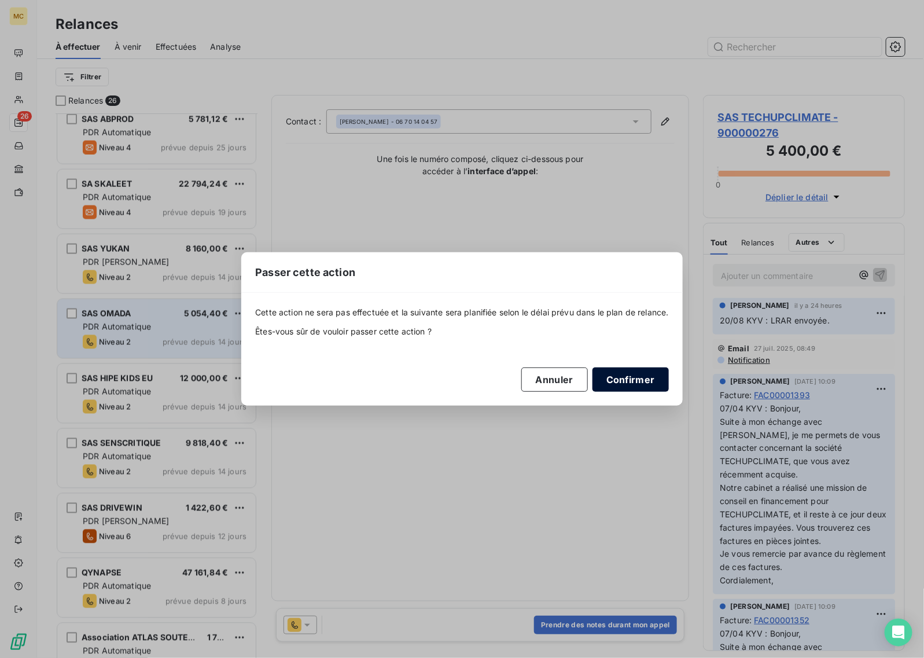
click at [638, 377] on button "Confirmer" at bounding box center [630, 379] width 76 height 24
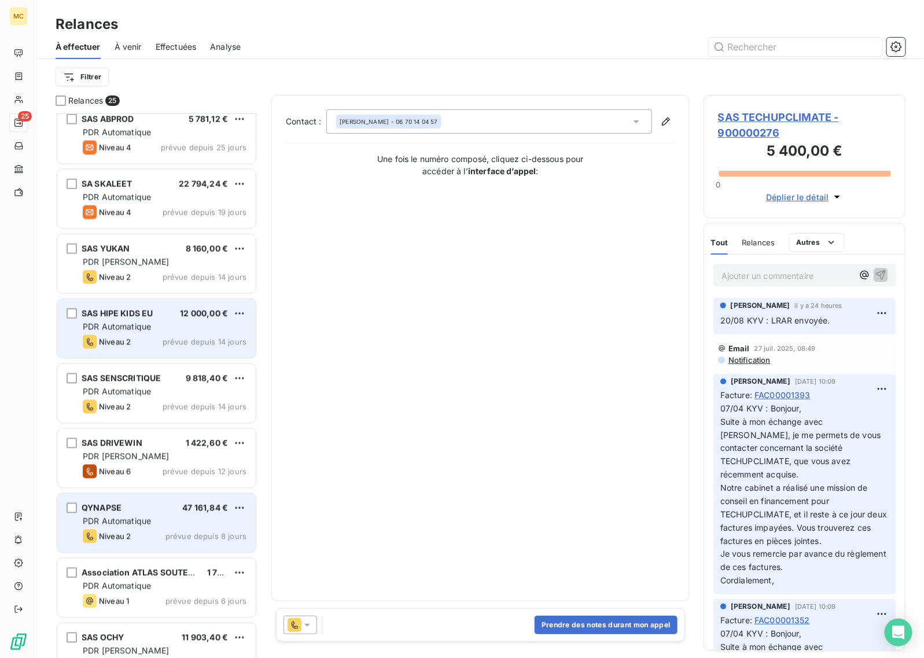
click at [167, 525] on div "PDR Automatique" at bounding box center [165, 521] width 164 height 12
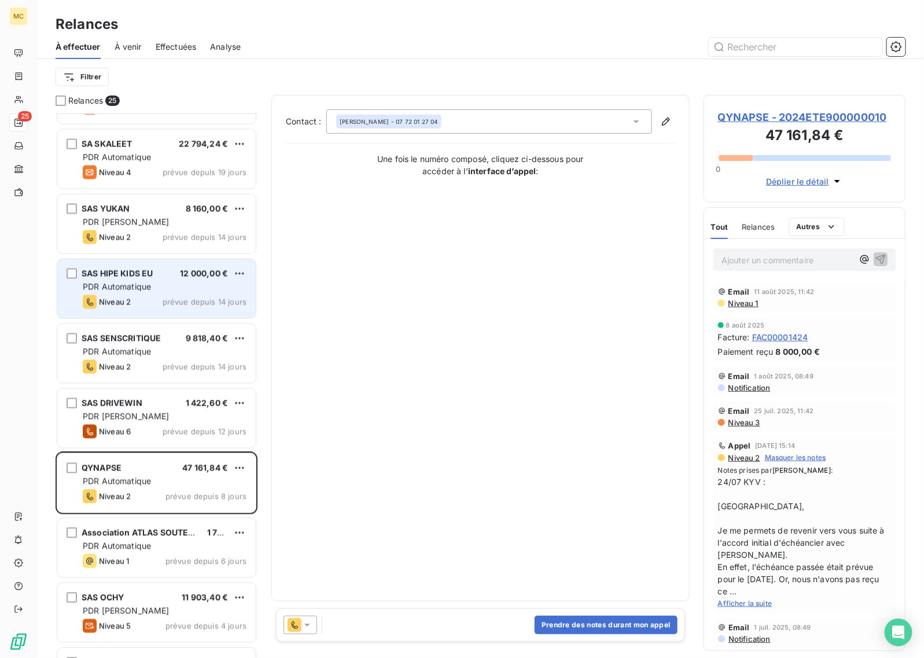
scroll to position [796, 0]
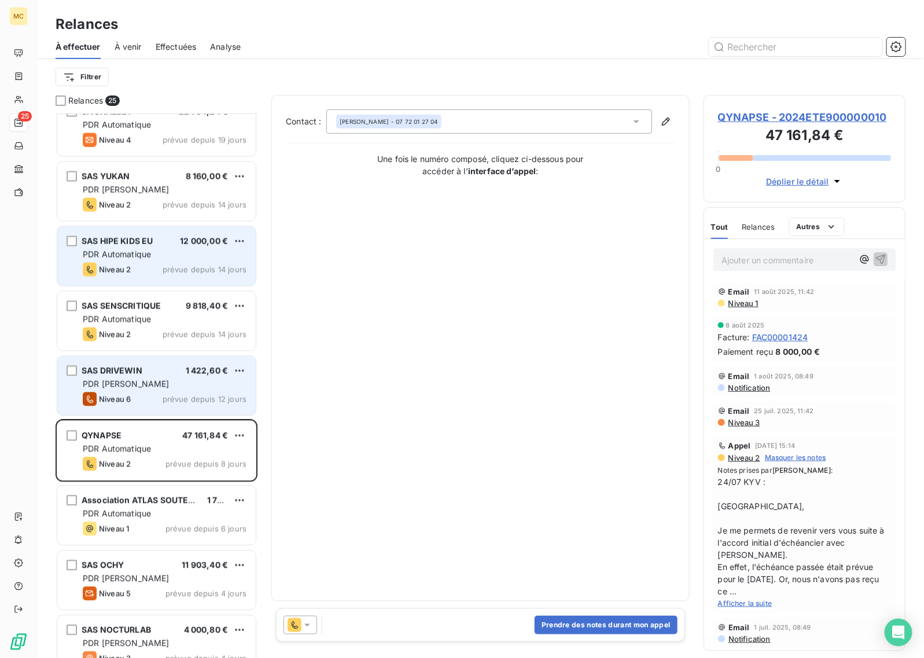
click at [187, 402] on span "prévue depuis 12 jours" at bounding box center [205, 398] width 84 height 9
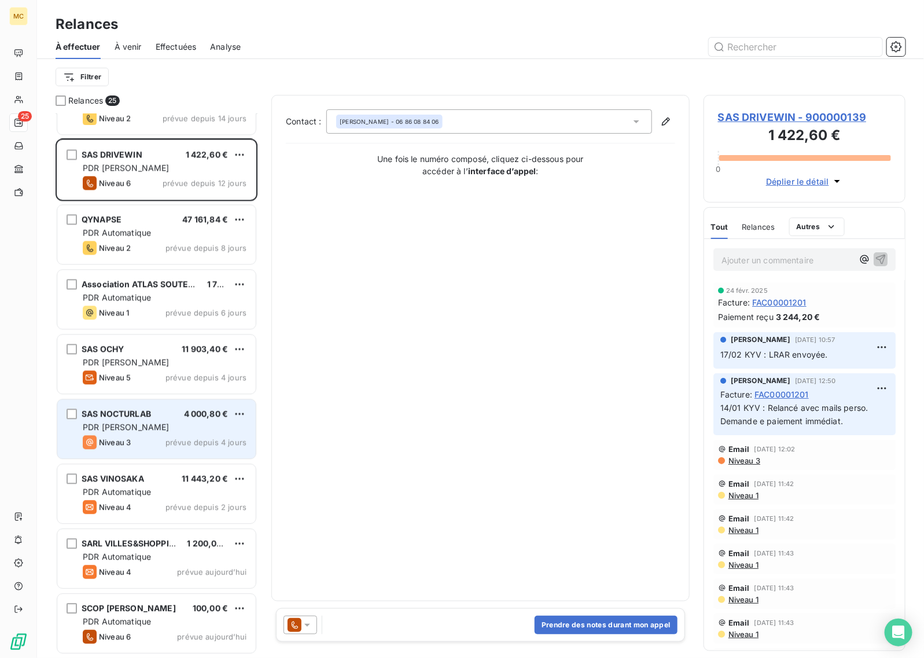
scroll to position [1013, 0]
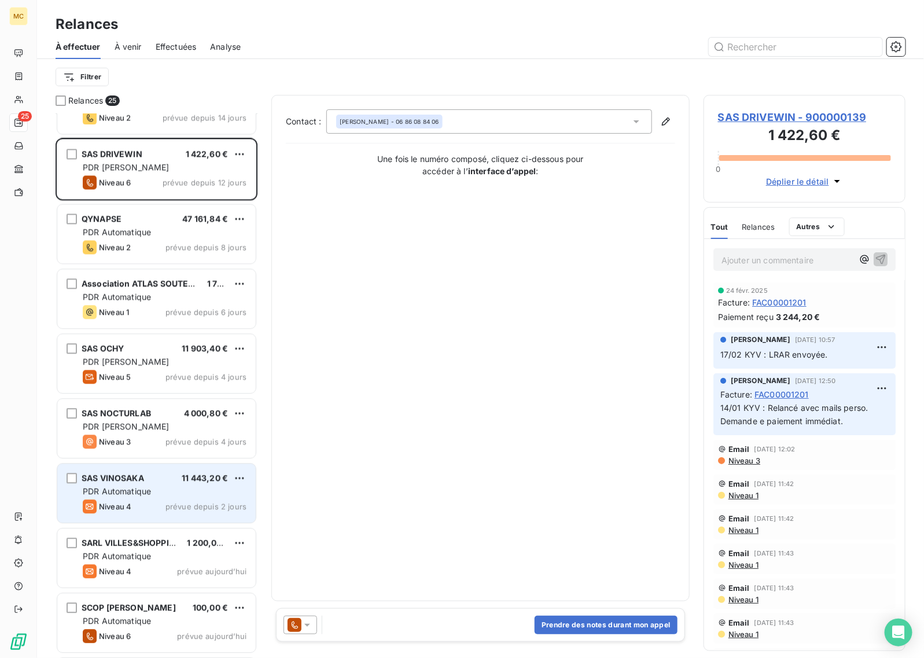
click at [175, 490] on div "PDR Automatique" at bounding box center [165, 491] width 164 height 12
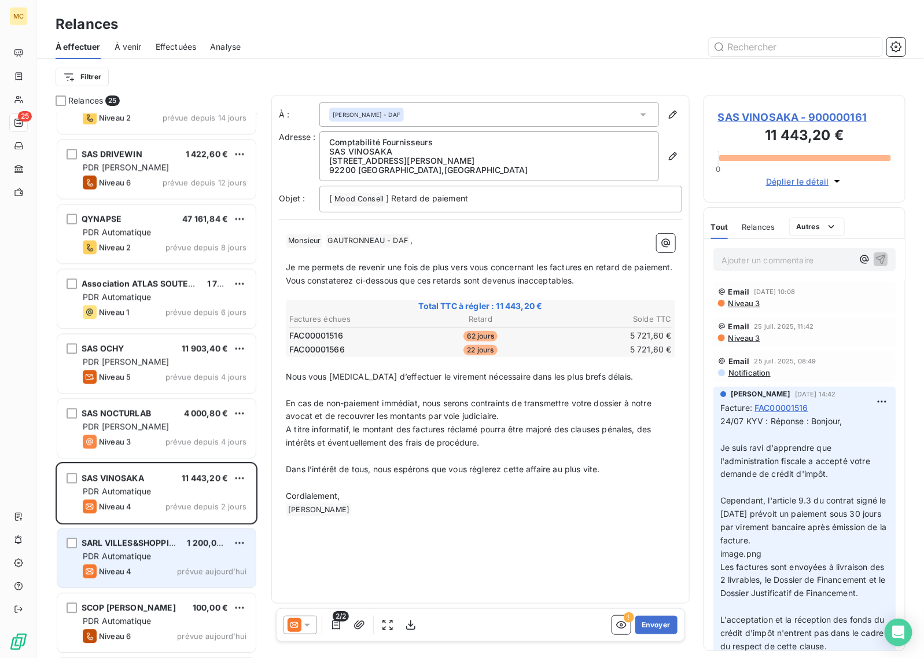
click at [131, 560] on span "PDR Automatique" at bounding box center [117, 556] width 68 height 10
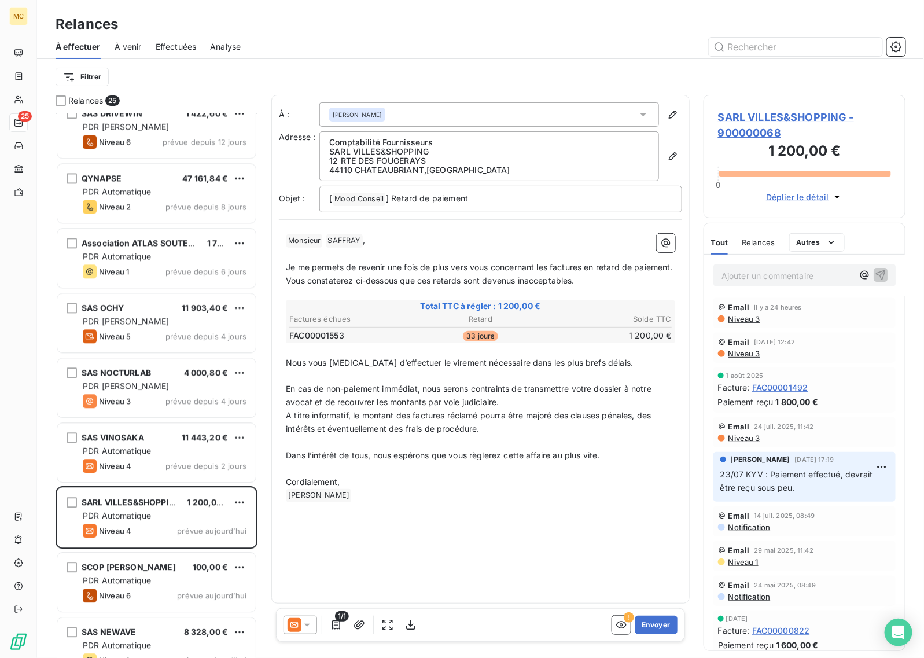
scroll to position [1075, 0]
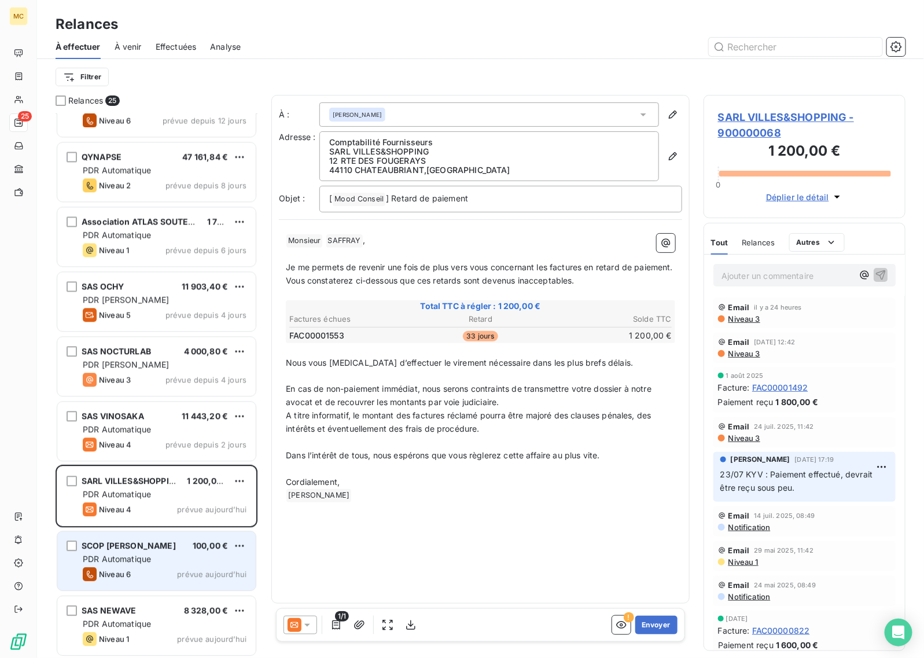
click at [171, 554] on div "PDR Automatique" at bounding box center [165, 559] width 164 height 12
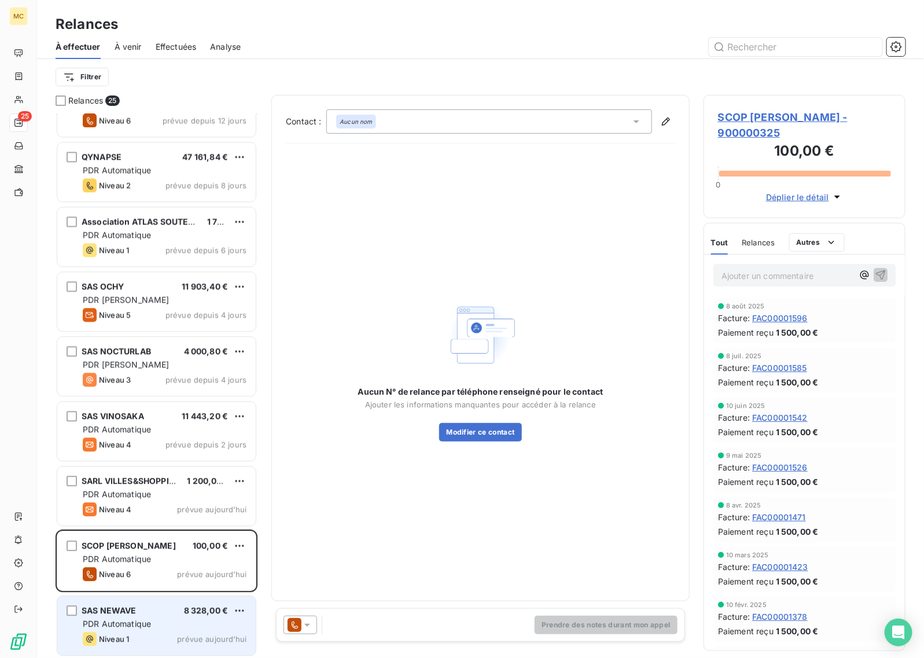
click at [162, 625] on div "PDR Automatique" at bounding box center [165, 624] width 164 height 12
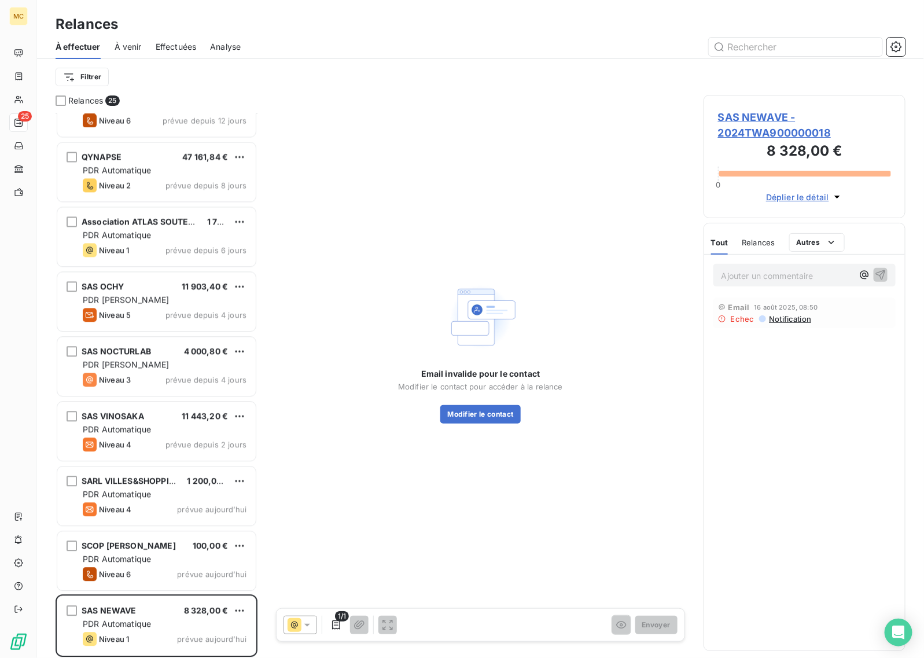
click at [781, 311] on div "Email 16 août 2025, 08:50" at bounding box center [804, 307] width 173 height 9
click at [782, 316] on span "Notification" at bounding box center [789, 318] width 43 height 9
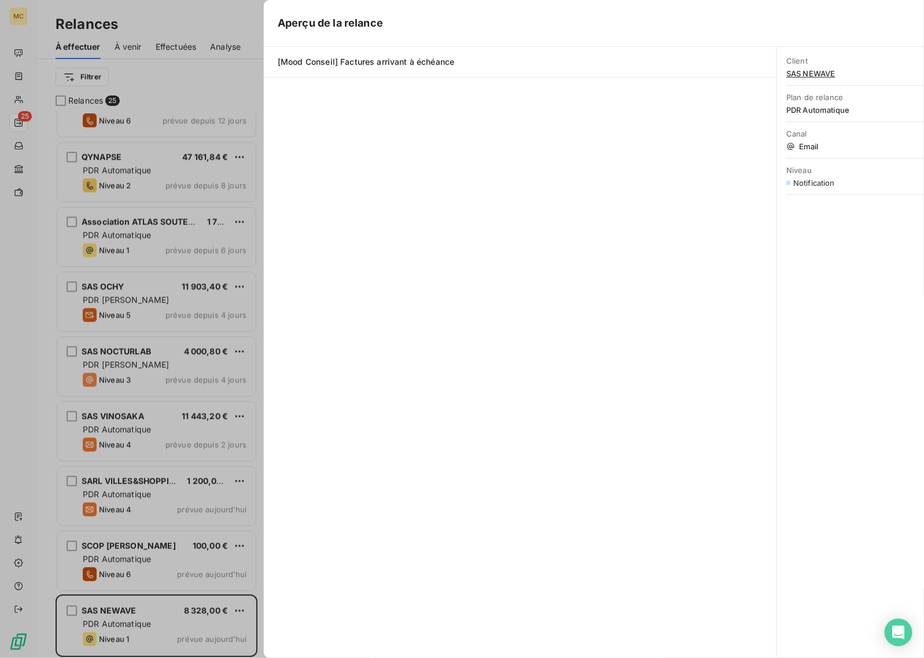
scroll to position [534, 191]
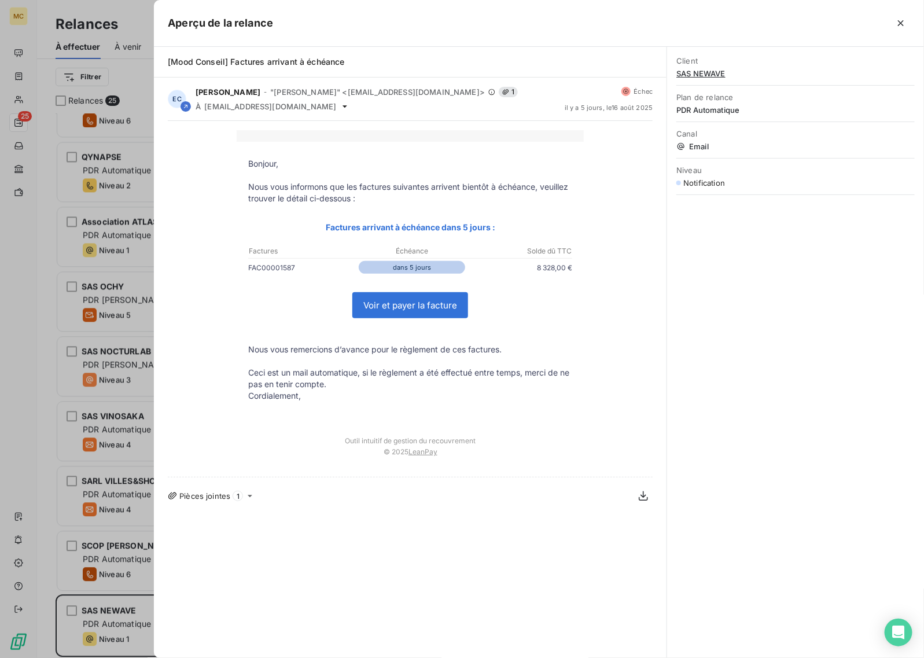
click at [246, 496] on icon at bounding box center [249, 495] width 9 height 9
click at [247, 496] on icon at bounding box center [249, 495] width 9 height 9
